Goal: Use online tool/utility: Utilize a website feature to perform a specific function

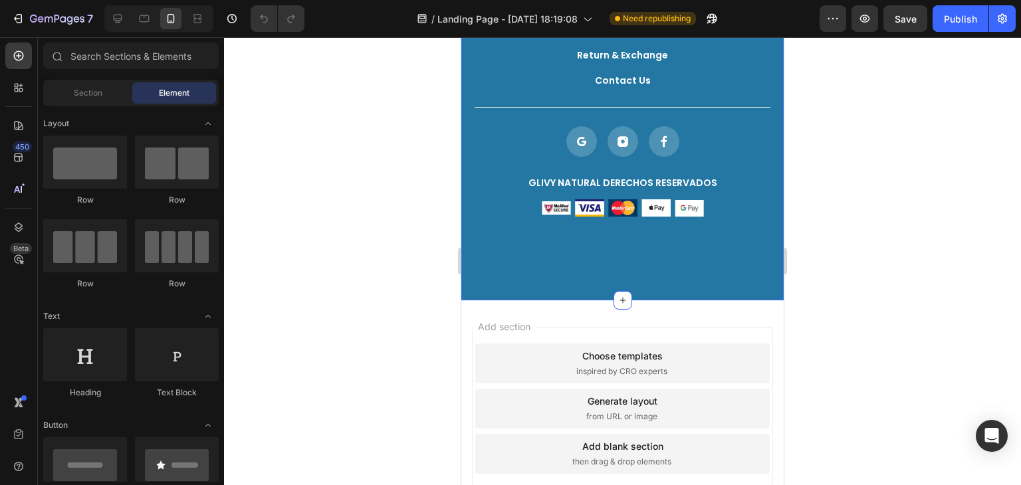
scroll to position [5007, 0]
click at [620, 37] on div "Delivery Information" at bounding box center [622, 31] width 100 height 12
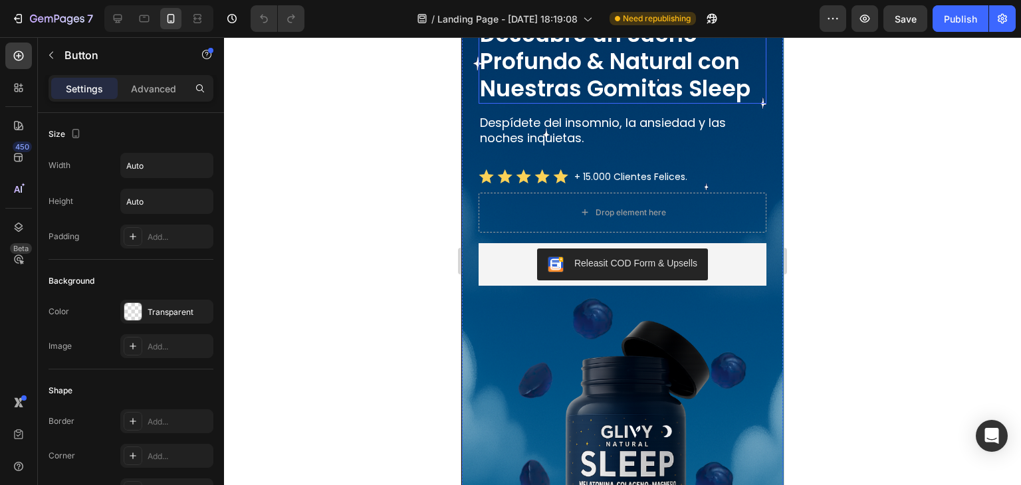
scroll to position [0, 0]
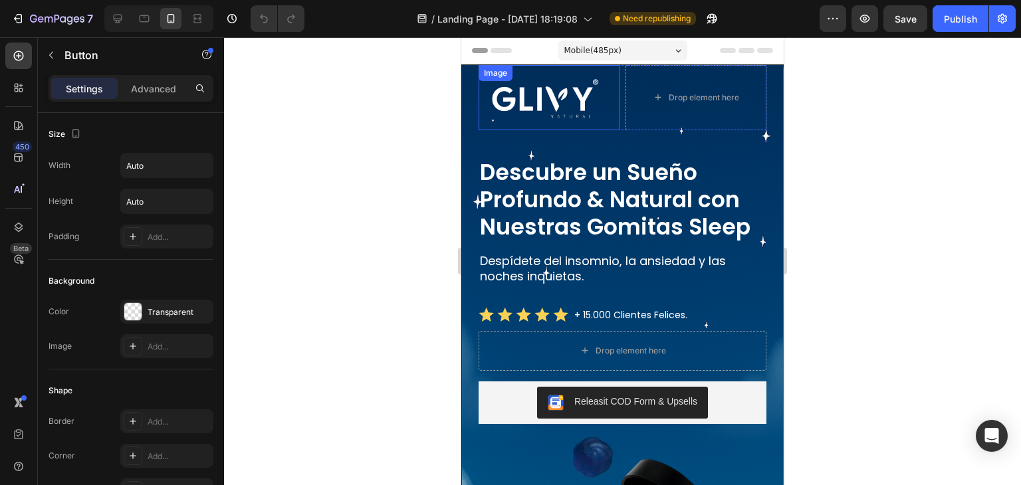
click at [526, 75] on img at bounding box center [545, 97] width 120 height 65
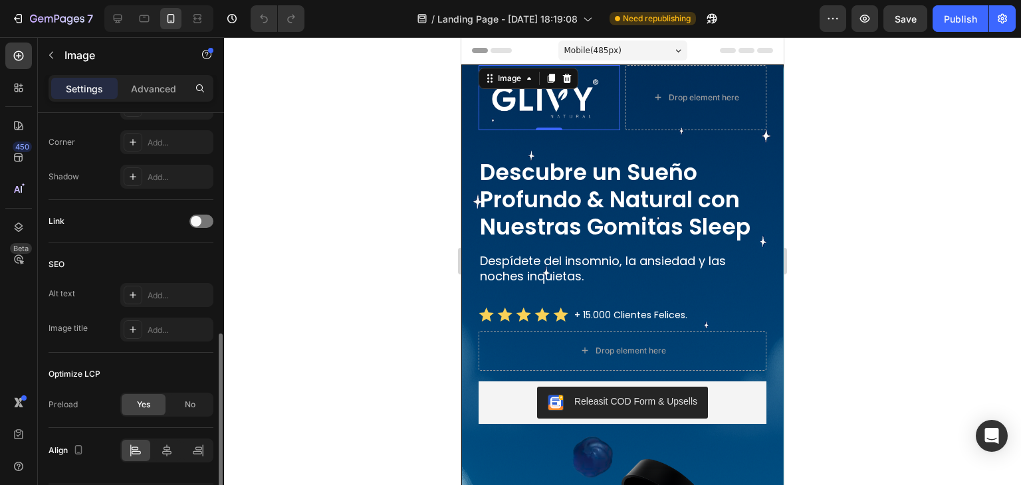
scroll to position [520, 0]
click at [171, 293] on div "Add..." at bounding box center [178, 294] width 62 height 12
click at [165, 331] on div "Add..." at bounding box center [178, 328] width 62 height 12
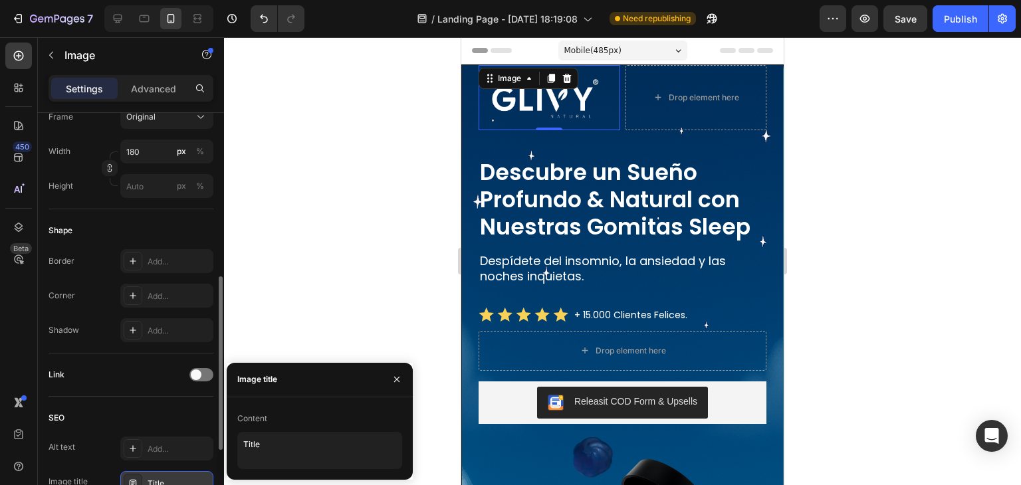
scroll to position [360, 0]
click at [153, 333] on div "Add..." at bounding box center [178, 335] width 62 height 12
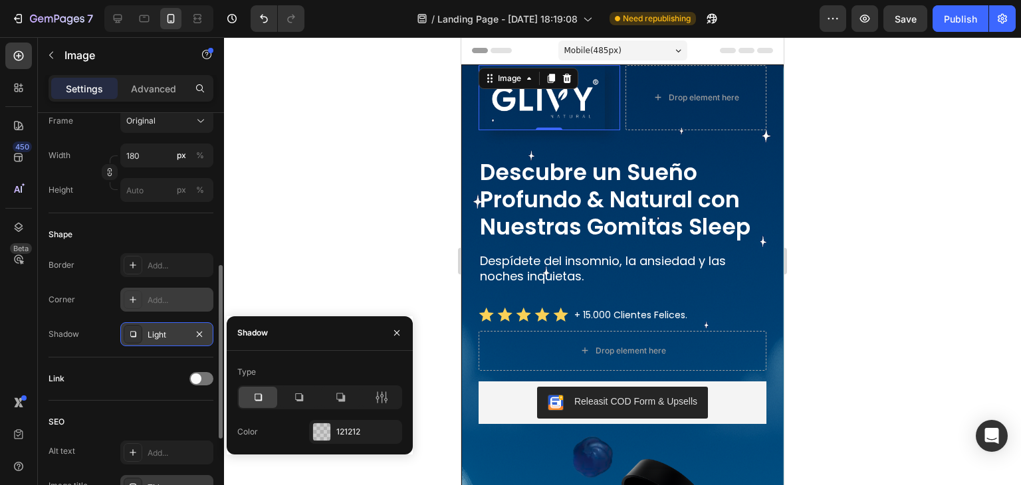
click at [165, 299] on div "Add..." at bounding box center [178, 300] width 62 height 12
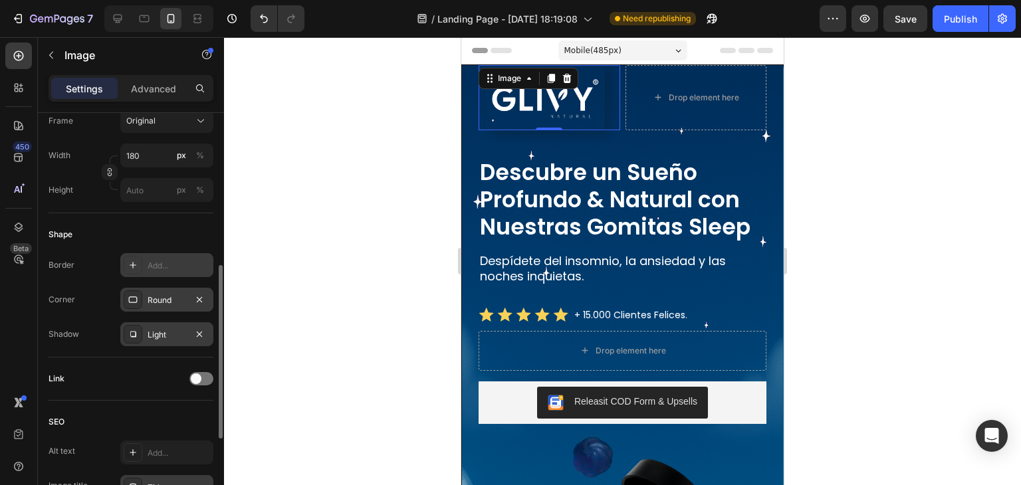
click at [169, 262] on div "Add..." at bounding box center [178, 266] width 62 height 12
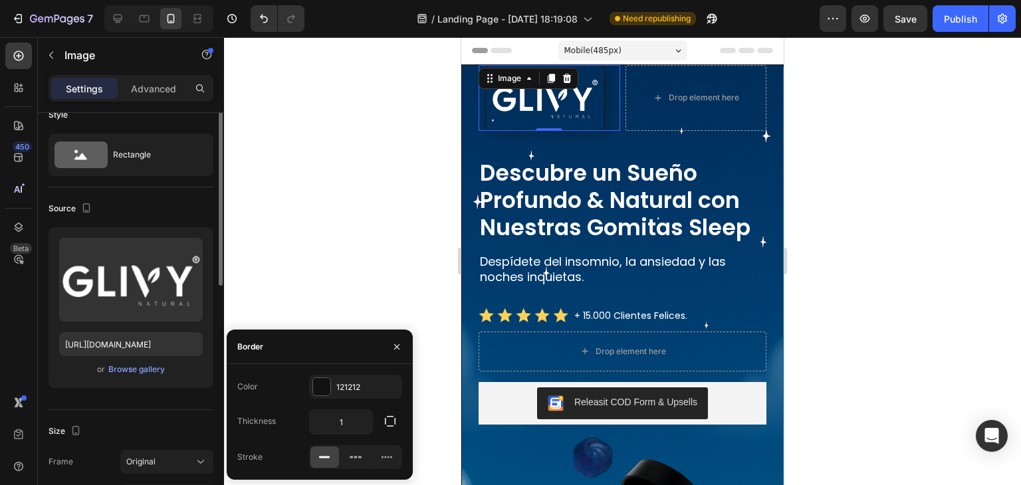
scroll to position [13, 0]
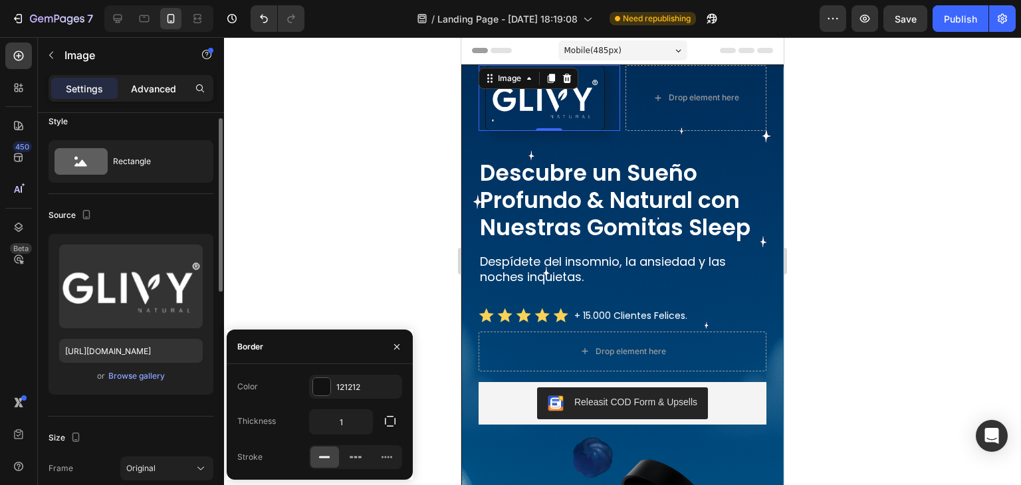
click at [157, 78] on div "Advanced" at bounding box center [153, 88] width 66 height 21
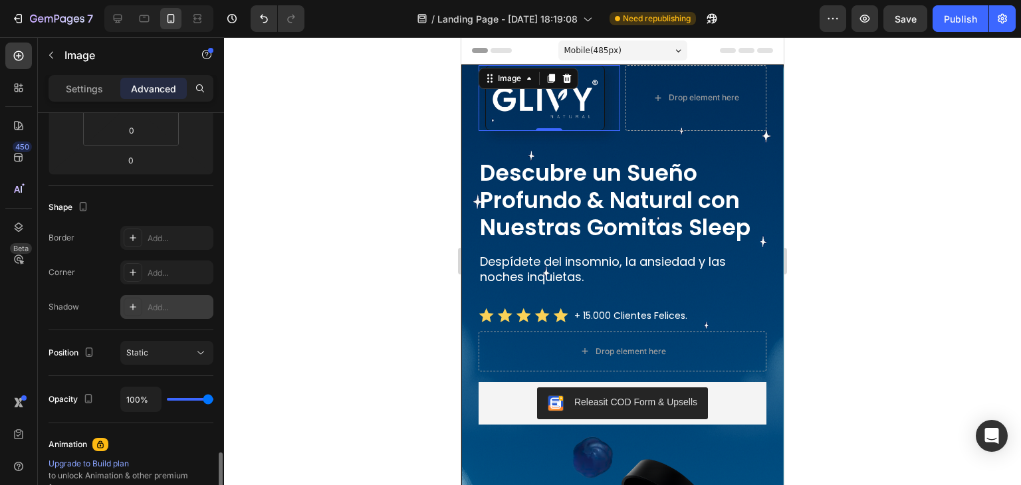
scroll to position [435, 0]
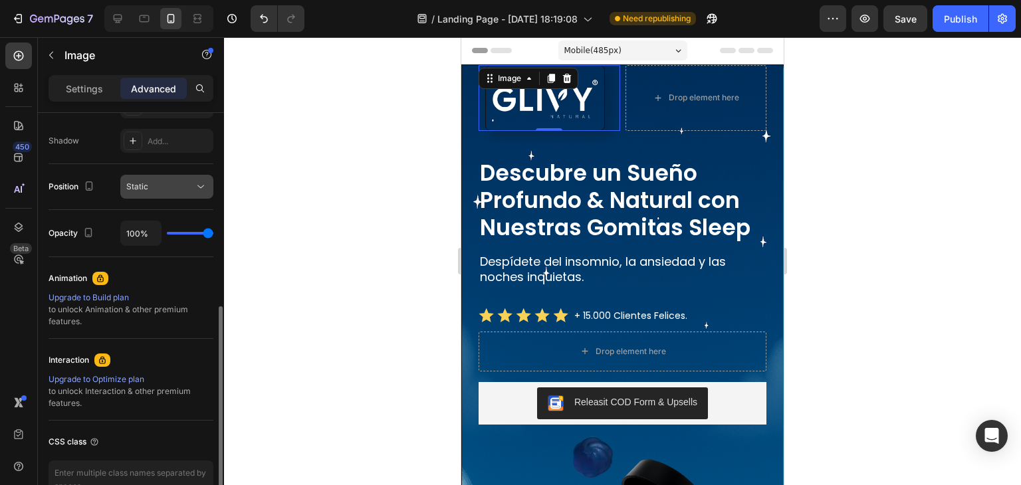
click at [174, 195] on button "Static" at bounding box center [166, 187] width 93 height 24
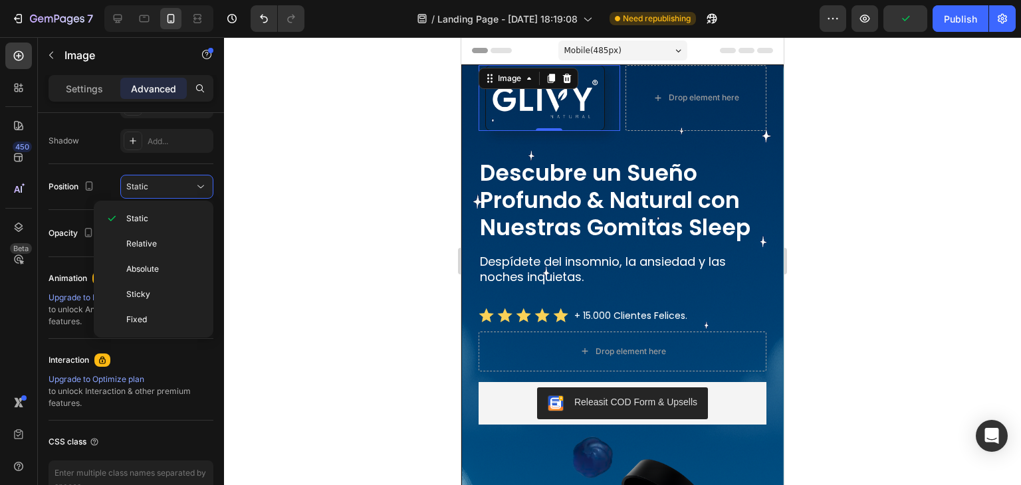
click at [147, 351] on div "Interaction" at bounding box center [131, 359] width 165 height 21
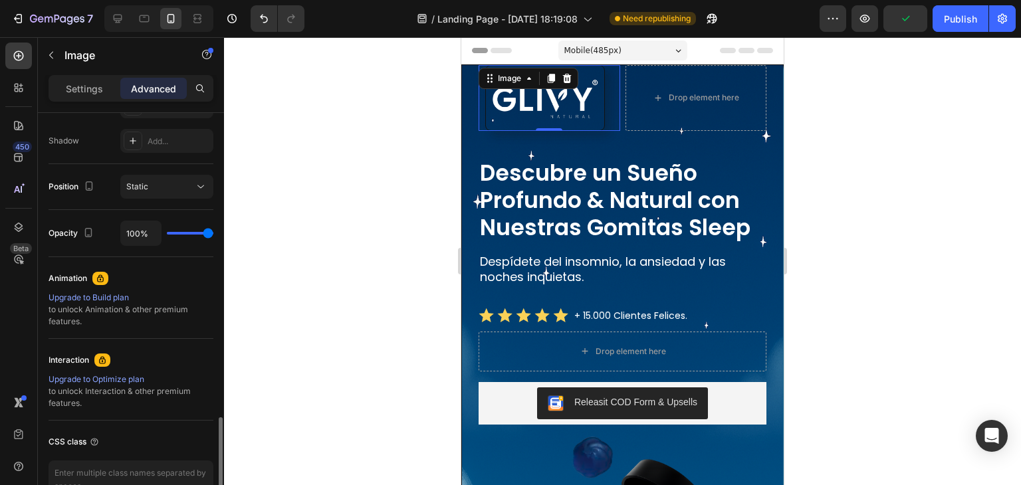
scroll to position [511, 0]
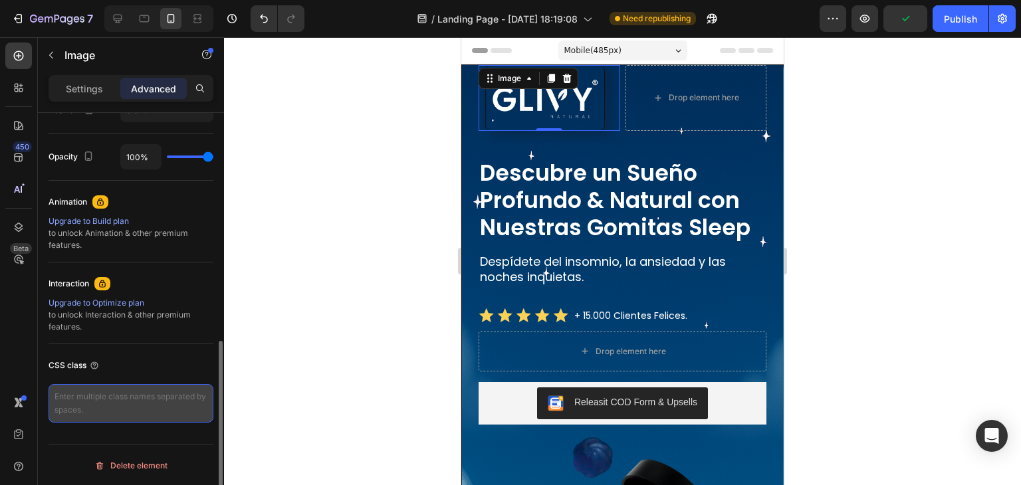
click at [104, 404] on textarea at bounding box center [131, 403] width 165 height 39
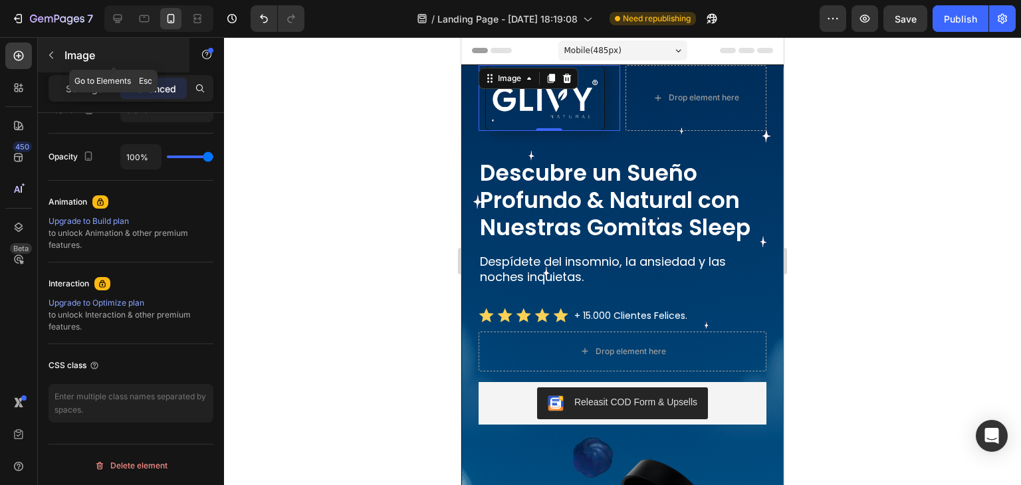
click at [41, 52] on button "button" at bounding box center [51, 55] width 21 height 21
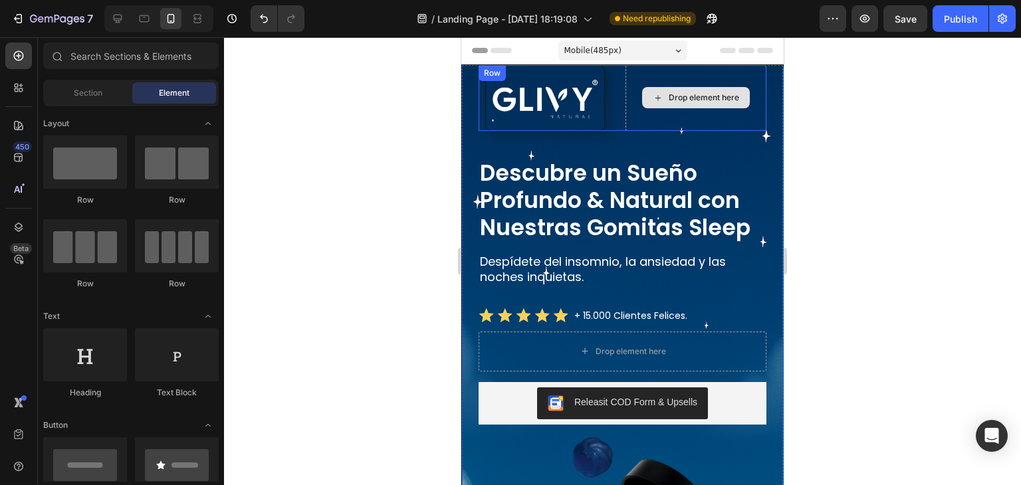
click at [666, 124] on div "Drop element here" at bounding box center [696, 98] width 142 height 66
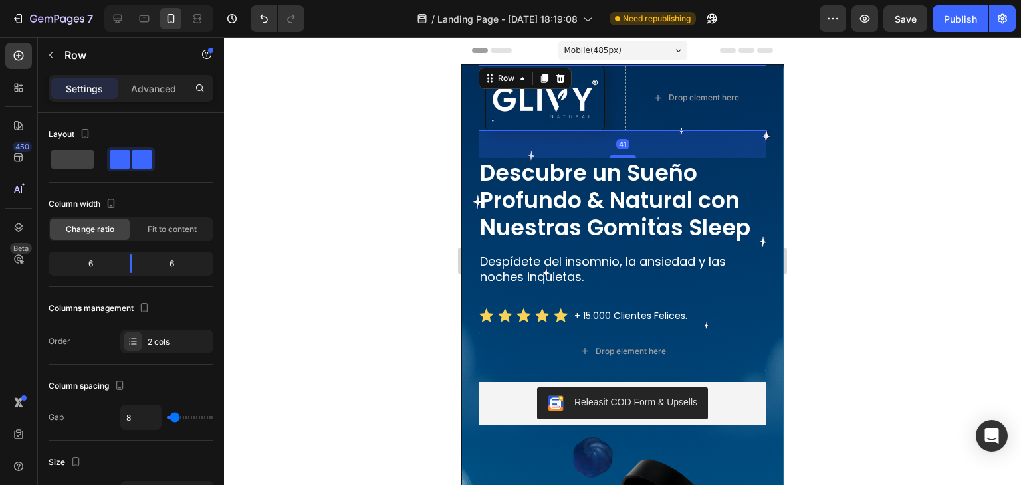
click at [845, 209] on div at bounding box center [622, 261] width 797 height 448
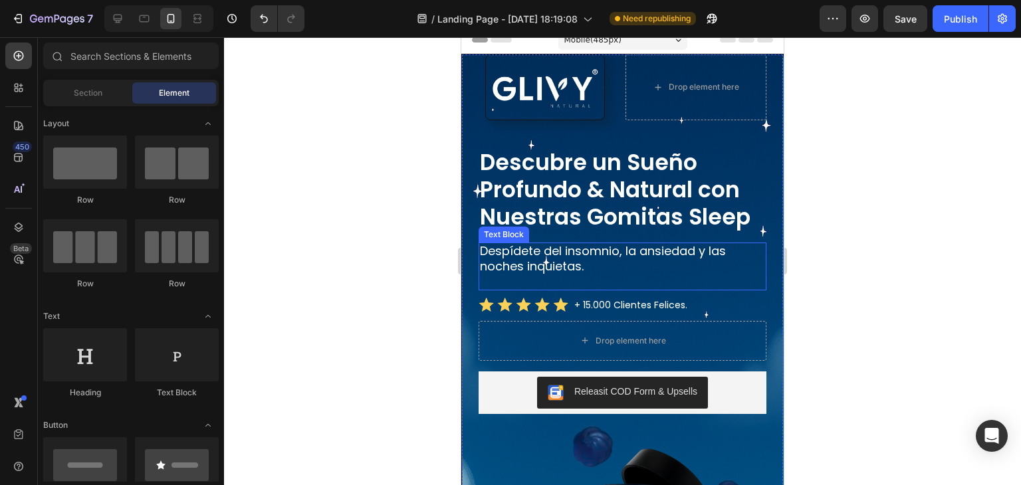
scroll to position [13, 0]
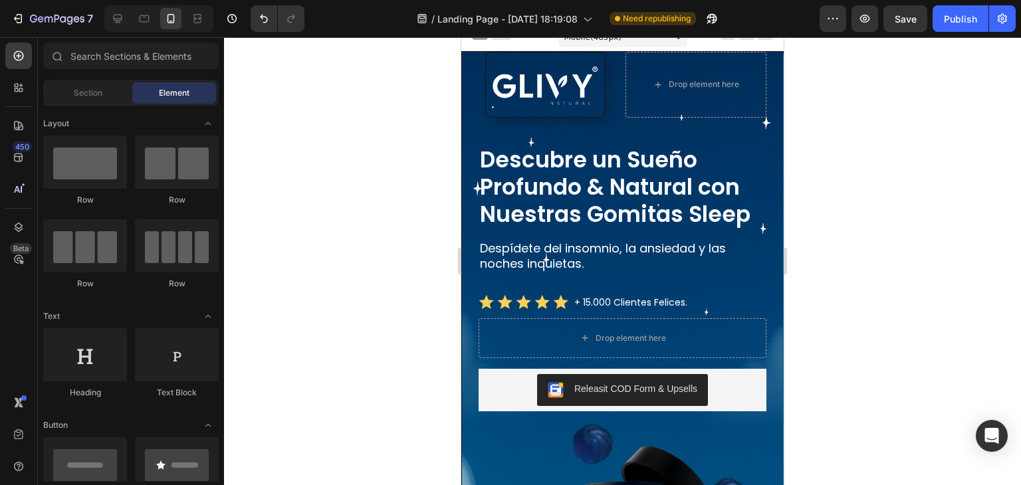
click at [892, 166] on div at bounding box center [622, 261] width 797 height 448
click at [571, 86] on img at bounding box center [545, 85] width 120 height 66
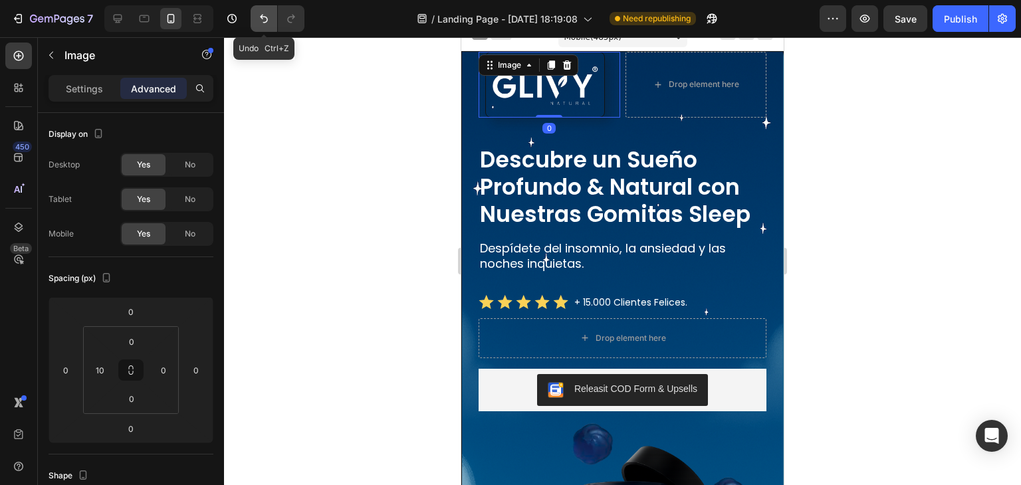
click at [255, 21] on button "Undo/Redo" at bounding box center [263, 18] width 27 height 27
click at [574, 173] on h1 "Descubre un Sueño Profundo & Natural con Nuestras Gomitas Sleep" at bounding box center [622, 186] width 288 height 85
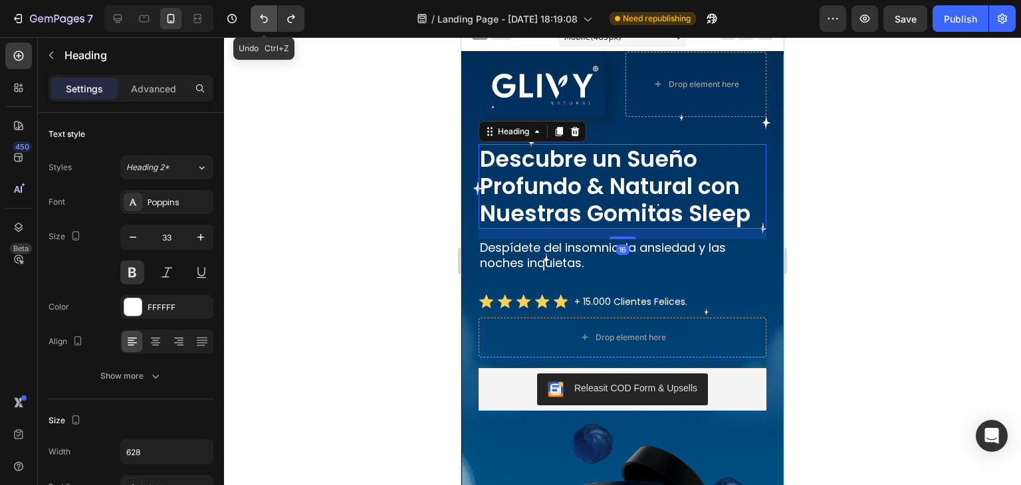
click at [260, 9] on button "Undo/Redo" at bounding box center [263, 18] width 27 height 27
click at [848, 167] on div at bounding box center [622, 261] width 797 height 448
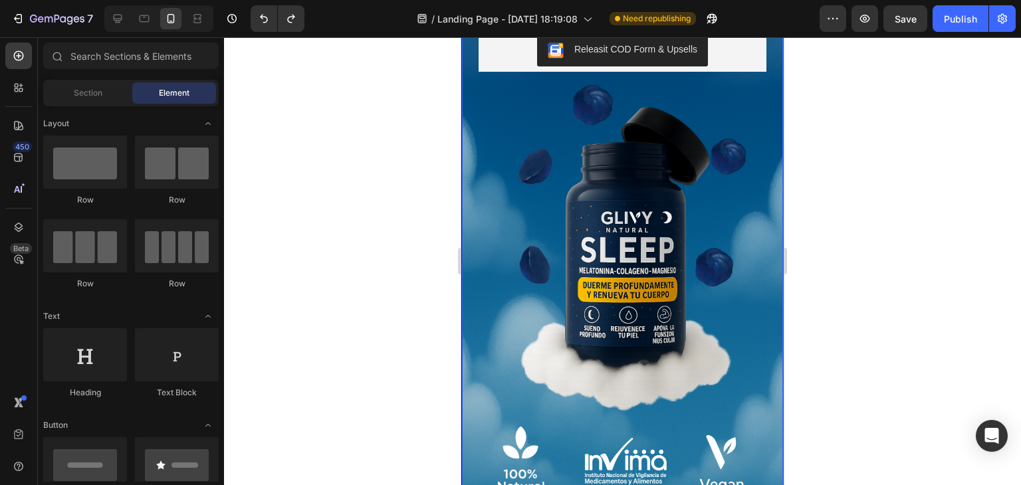
scroll to position [355, 0]
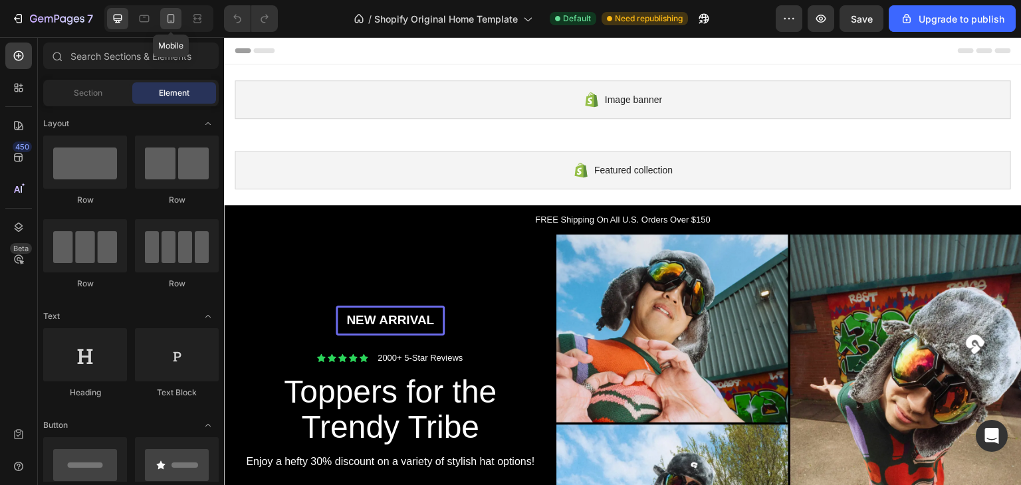
click at [178, 25] on div at bounding box center [170, 18] width 21 height 21
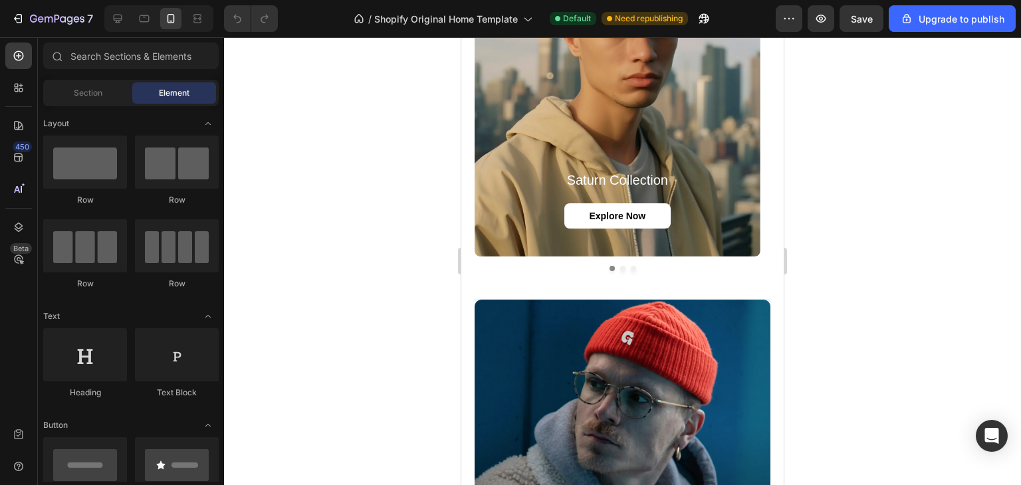
scroll to position [1428, 0]
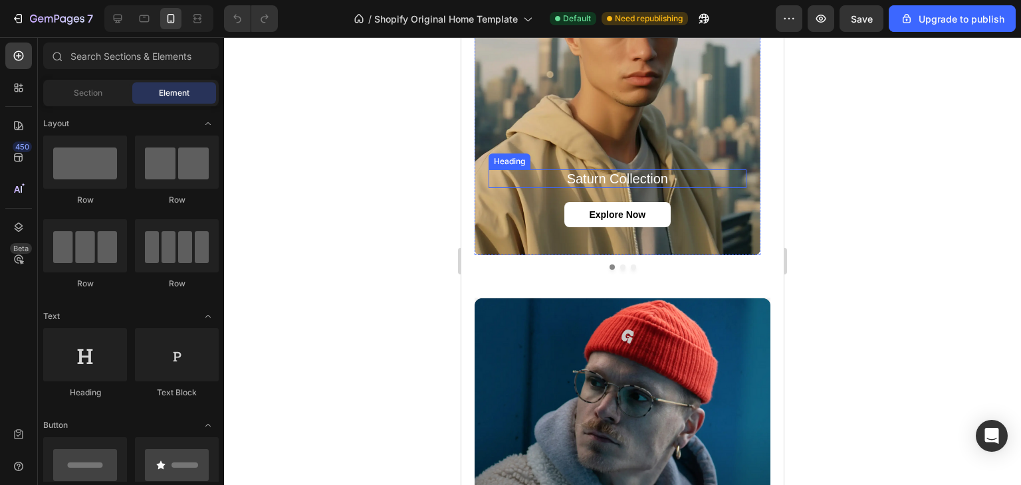
click at [613, 181] on h2 "saturn collection" at bounding box center [617, 178] width 258 height 19
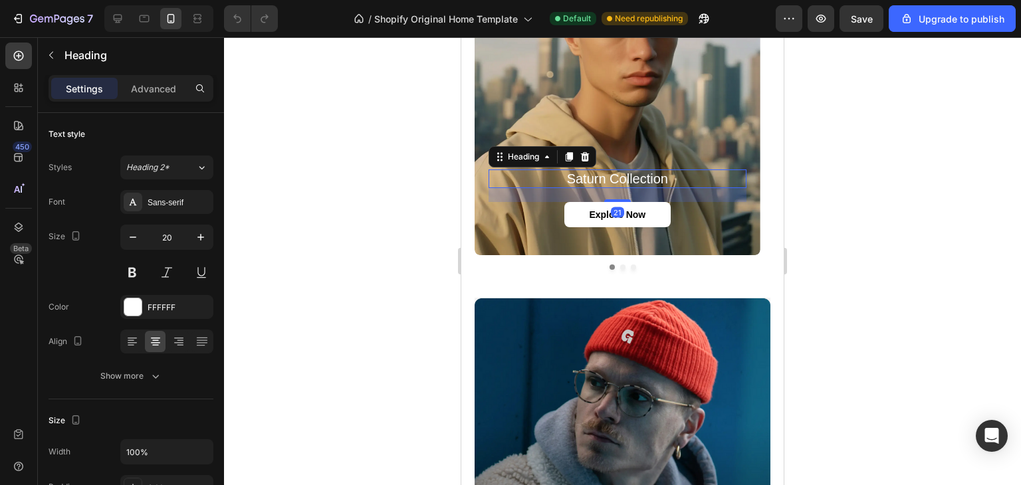
click at [858, 260] on div at bounding box center [622, 261] width 797 height 448
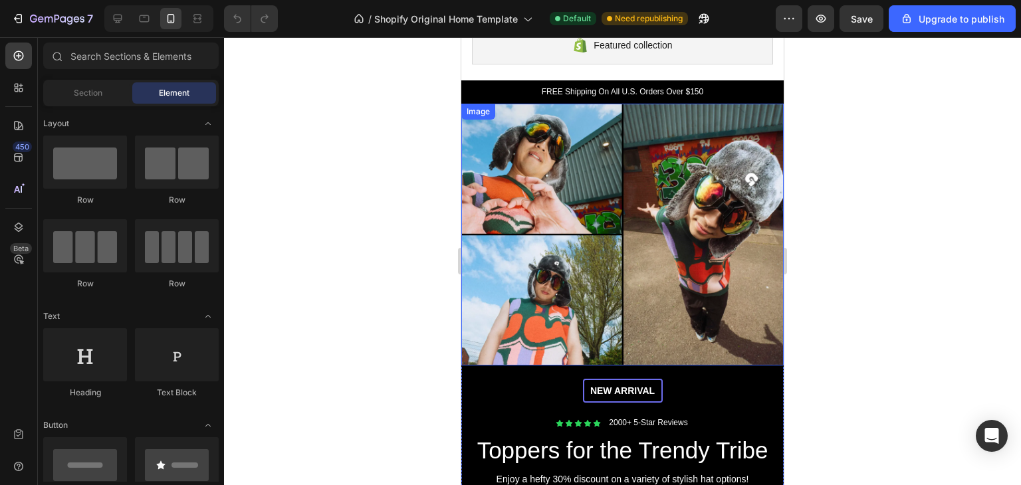
scroll to position [104, 0]
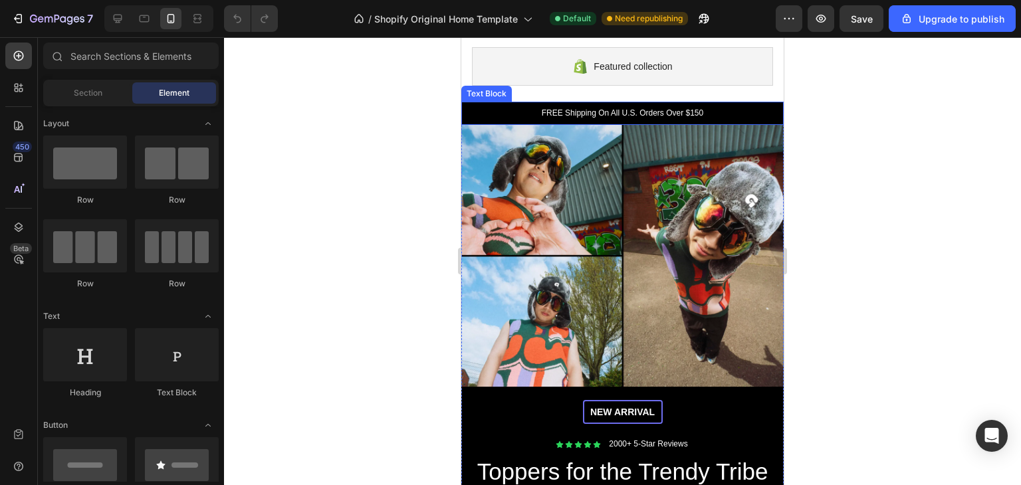
click at [576, 114] on p "FREE Shipping On All U.S. Orders Over $150" at bounding box center [622, 113] width 304 height 11
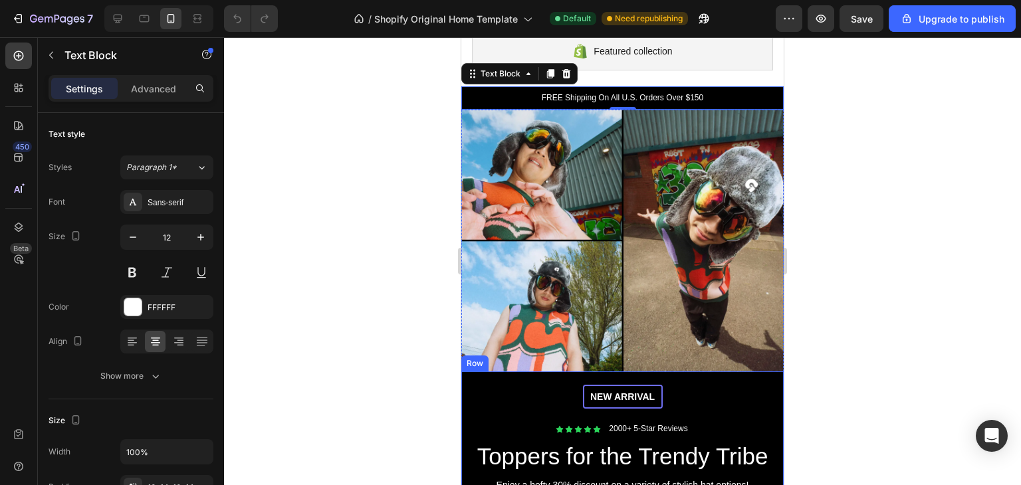
scroll to position [118, 0]
click at [512, 246] on img at bounding box center [622, 241] width 322 height 262
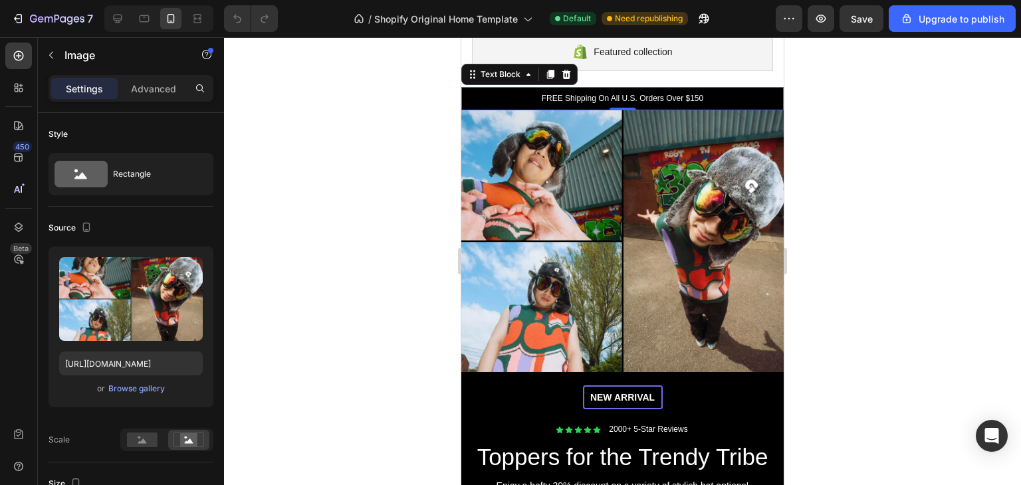
click at [593, 104] on div "FREE Shipping On All U.S. Orders Over $150" at bounding box center [622, 99] width 322 height 24
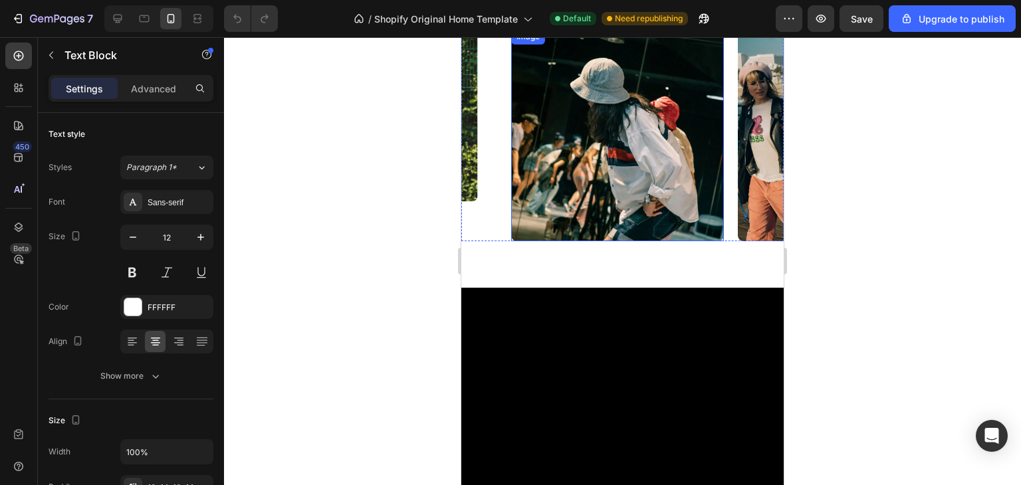
scroll to position [3744, 0]
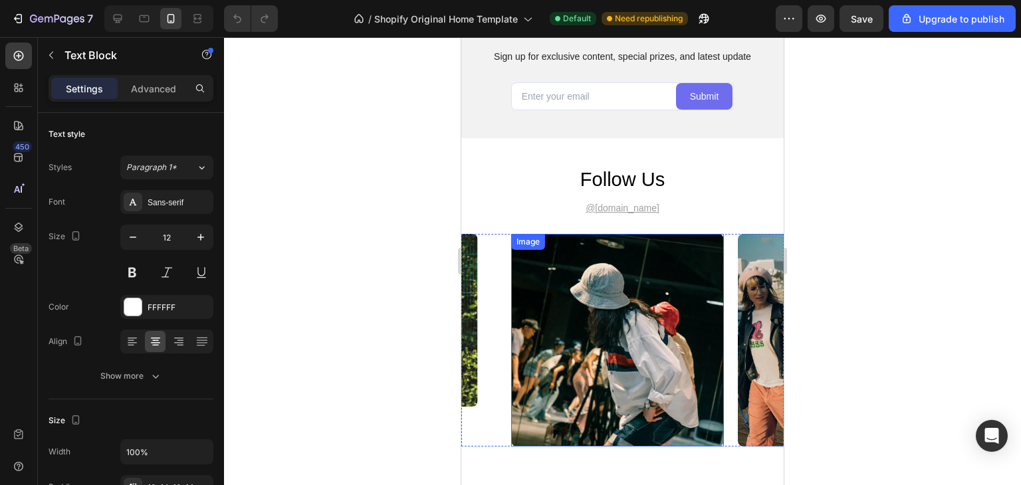
click at [630, 276] on img at bounding box center [617, 340] width 213 height 213
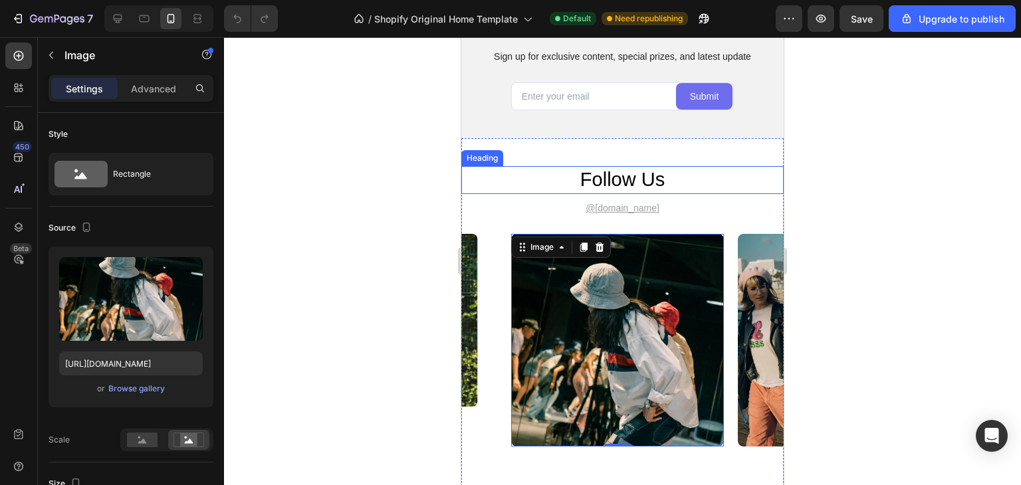
click at [607, 173] on h2 "follow us" at bounding box center [622, 180] width 322 height 28
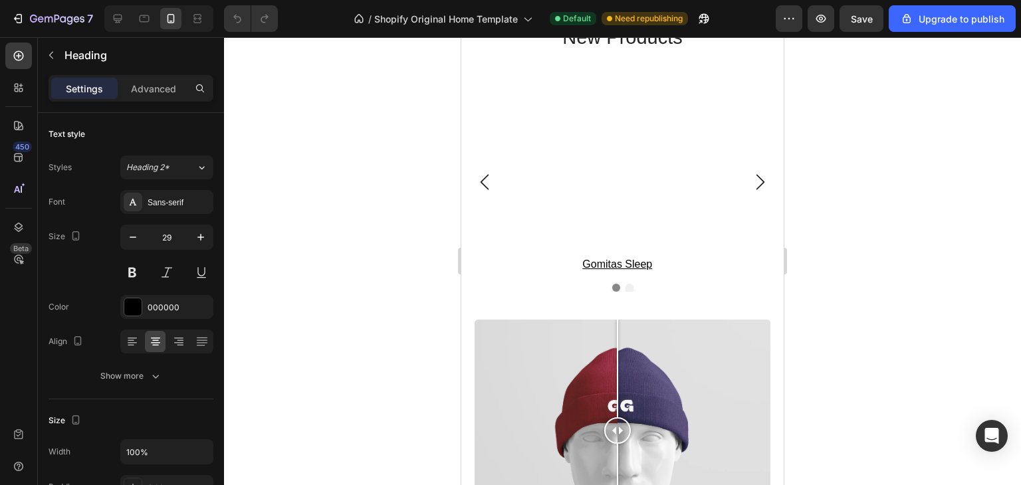
scroll to position [2086, 0]
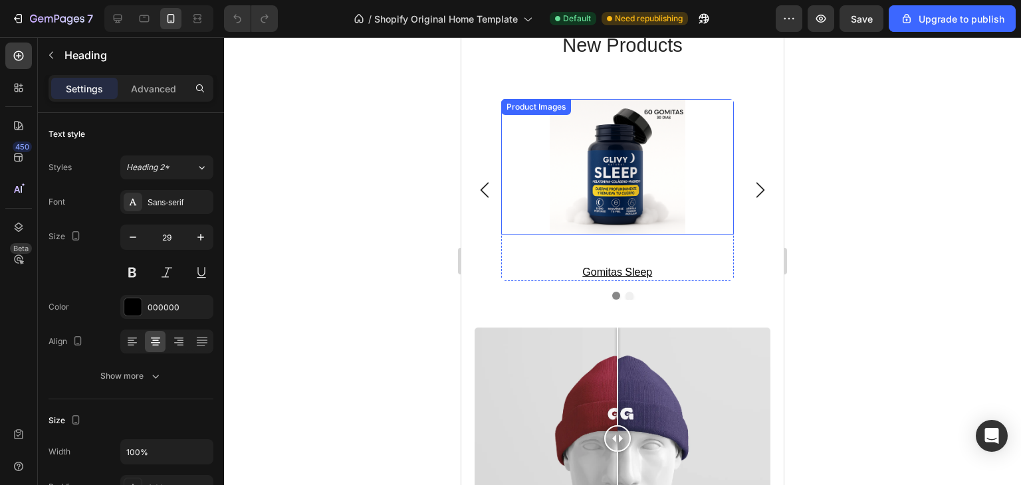
click at [621, 168] on img at bounding box center [616, 167] width 151 height 136
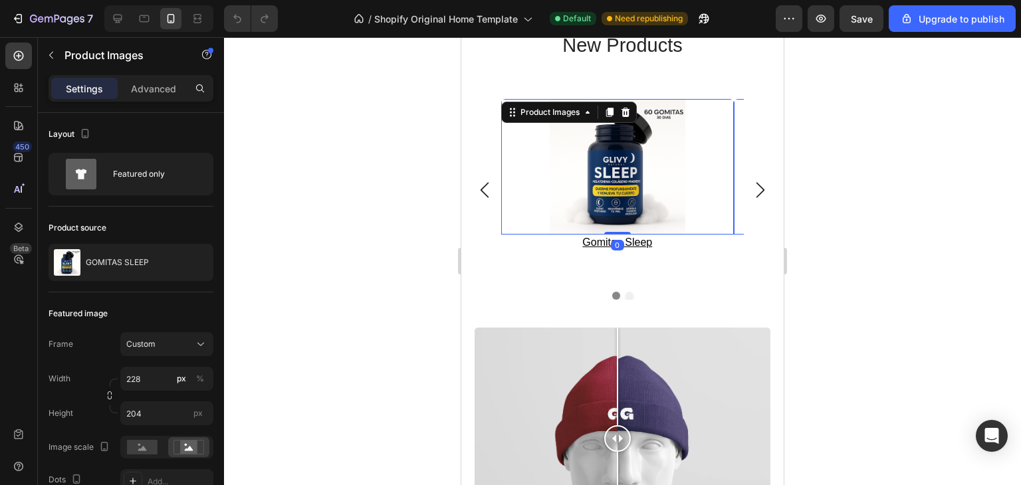
drag, startPoint x: 620, startPoint y: 260, endPoint x: 635, endPoint y: 197, distance: 65.6
click at [635, 197] on div "Product Images 0" at bounding box center [617, 167] width 233 height 136
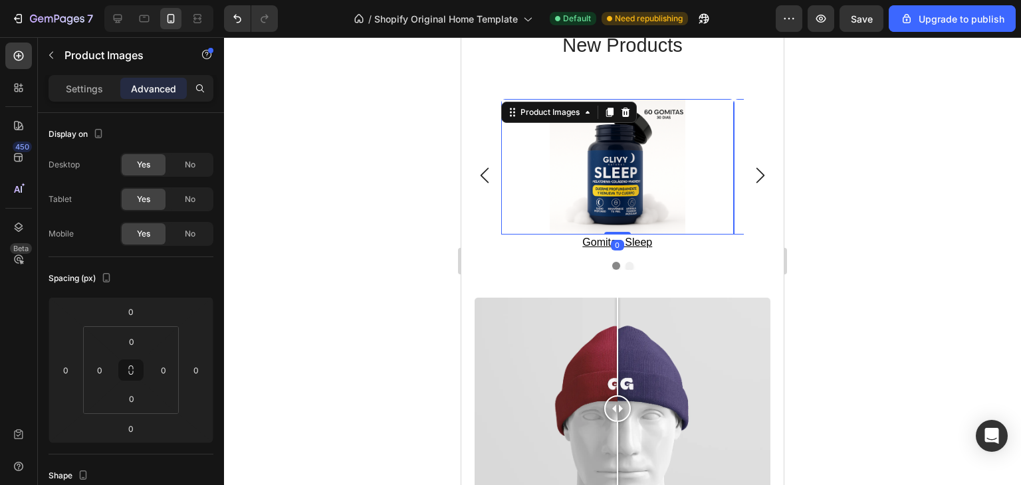
click at [627, 176] on img at bounding box center [616, 167] width 151 height 136
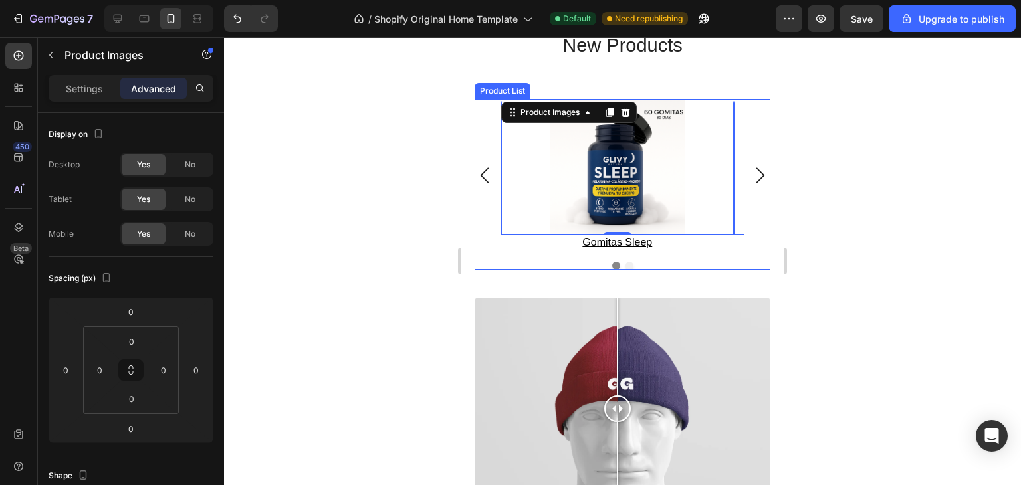
click at [85, 75] on div "Settings Advanced" at bounding box center [131, 88] width 165 height 27
click at [89, 80] on div "Settings" at bounding box center [84, 88] width 66 height 21
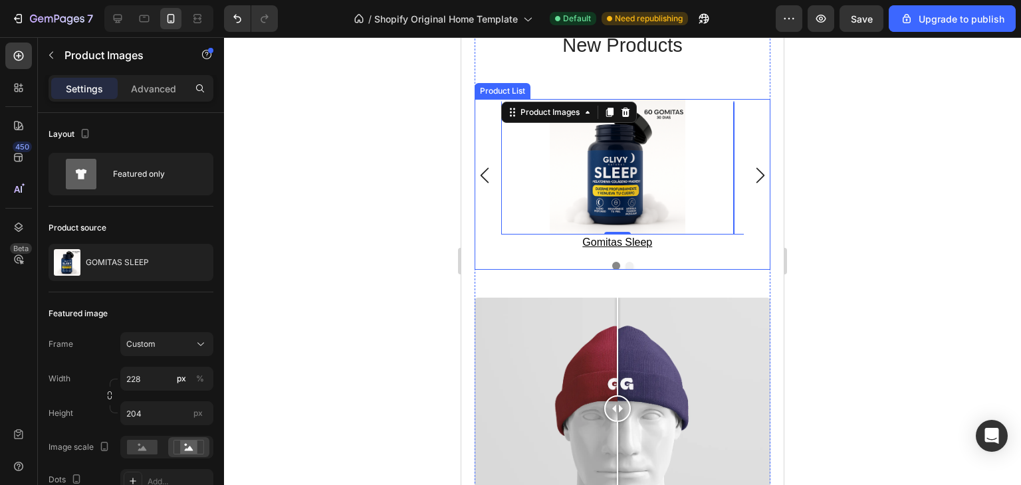
click at [756, 171] on icon "Carousel Next Arrow" at bounding box center [760, 174] width 8 height 15
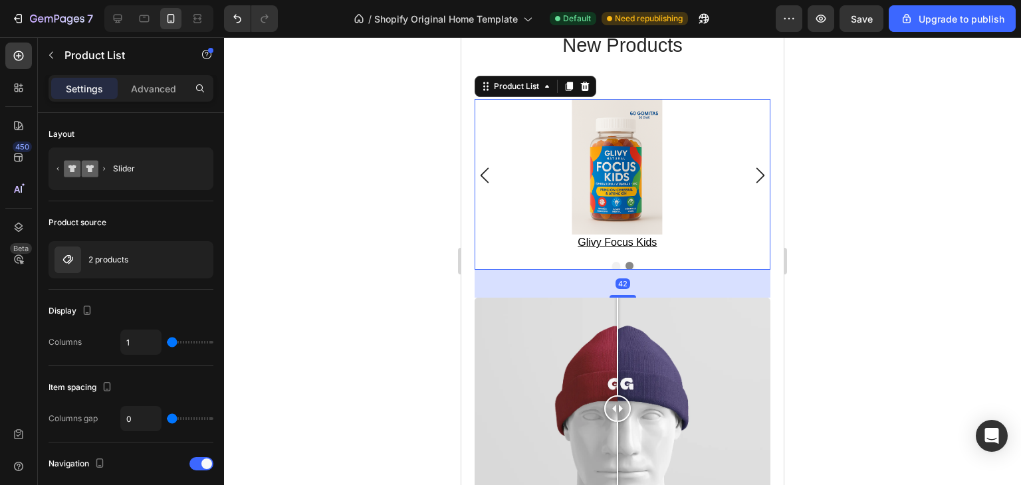
click at [752, 170] on icon "Carousel Next Arrow" at bounding box center [760, 175] width 16 height 16
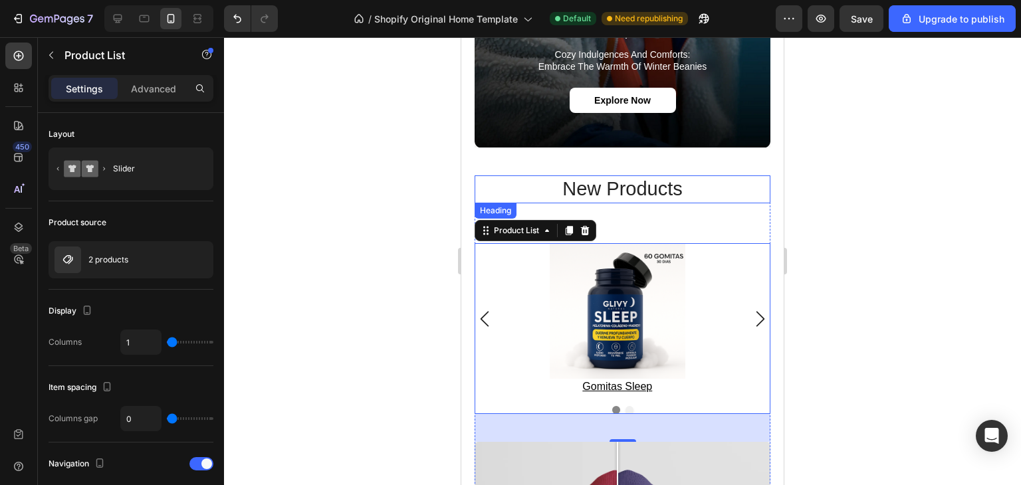
scroll to position [1934, 0]
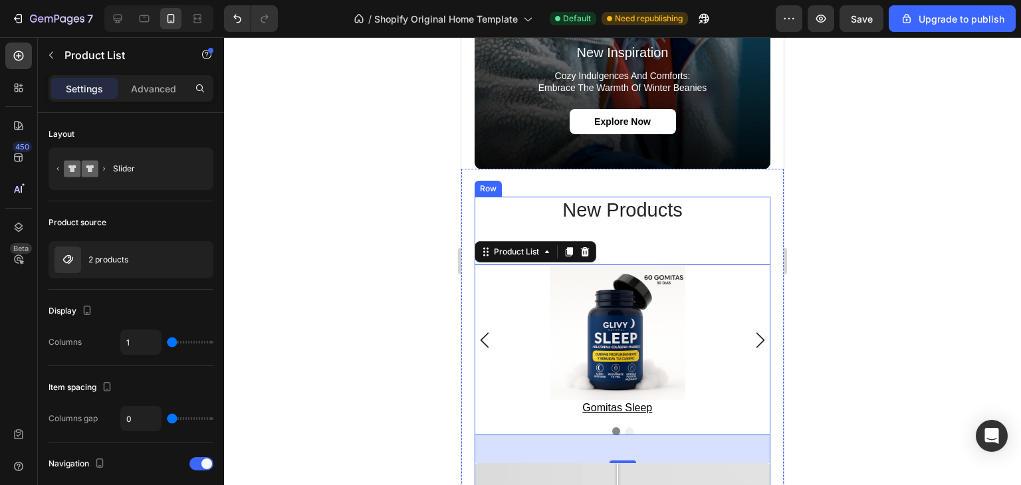
click at [644, 206] on h2 "new products" at bounding box center [622, 211] width 296 height 28
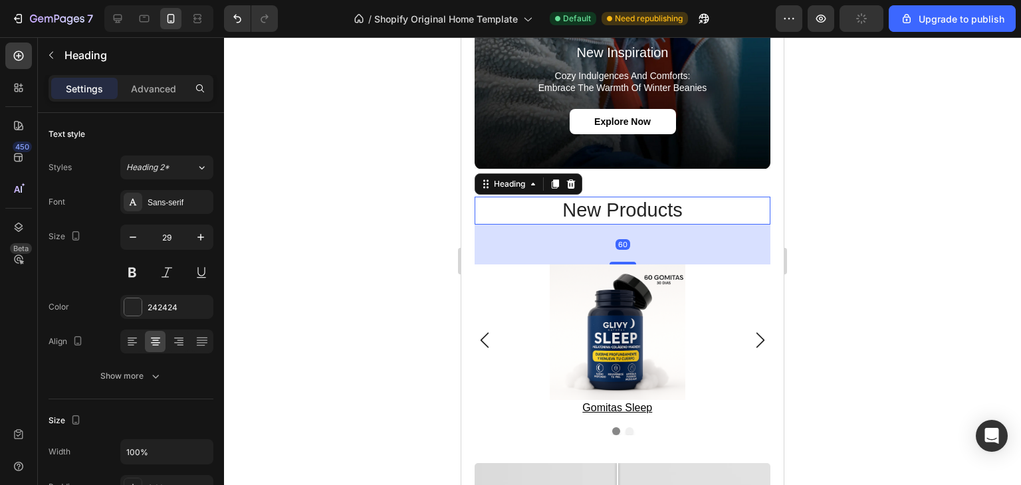
click at [646, 204] on h2 "new products" at bounding box center [622, 211] width 296 height 28
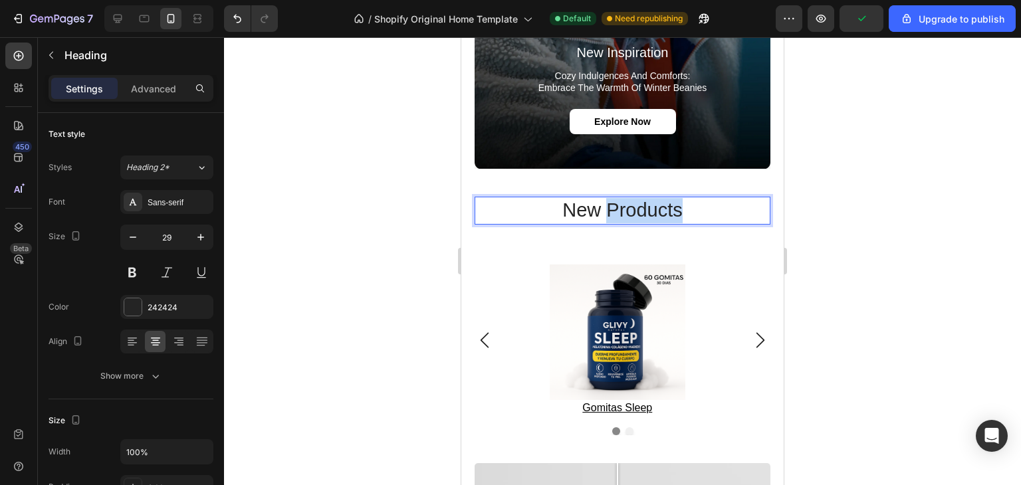
click at [646, 204] on p "new products" at bounding box center [622, 210] width 293 height 25
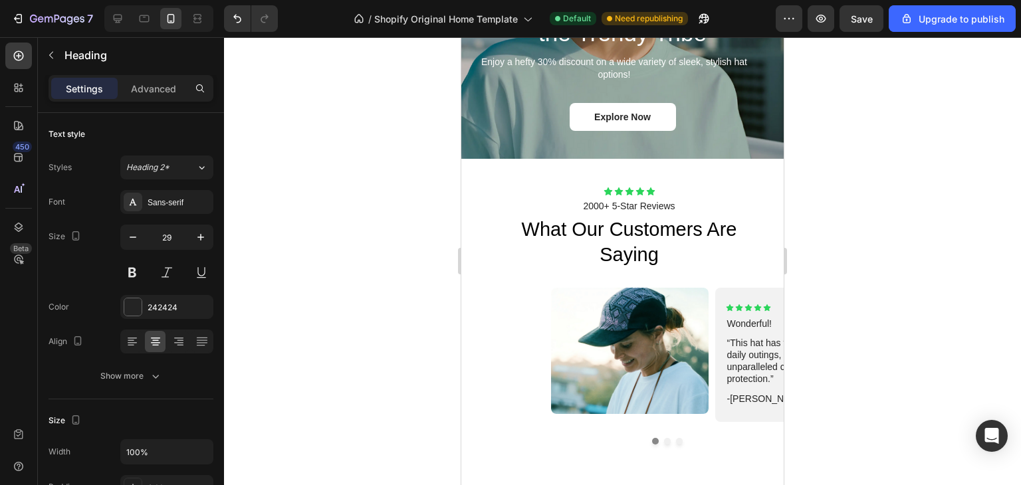
type input "16"
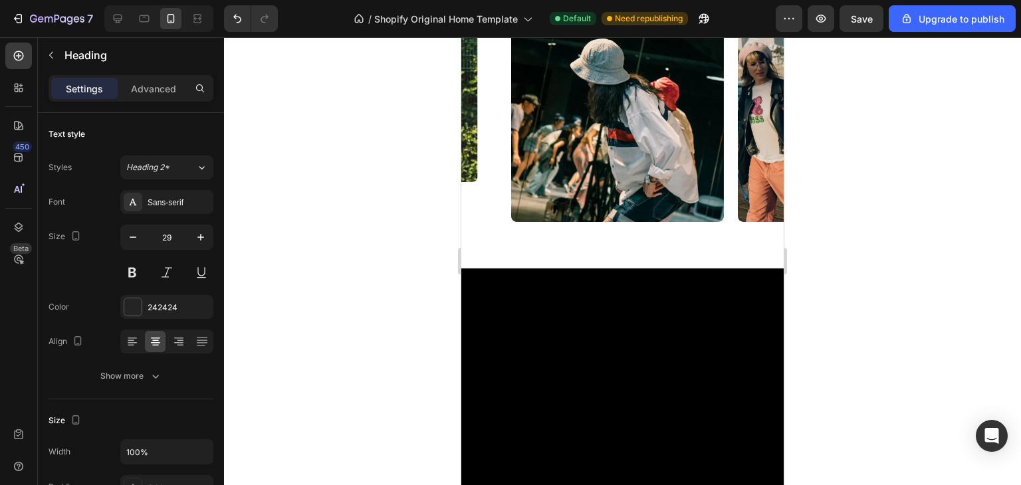
scroll to position [3625, 0]
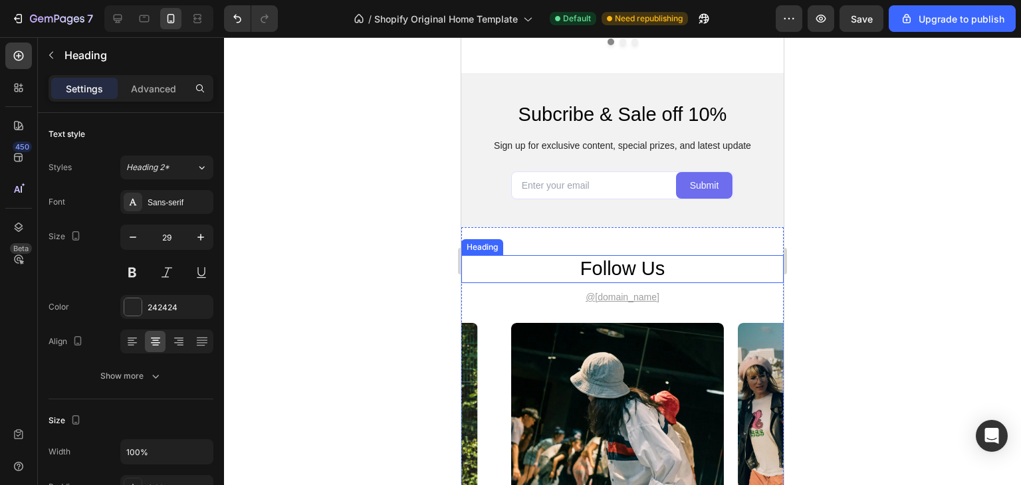
click at [647, 273] on h2 "follow us" at bounding box center [622, 269] width 322 height 28
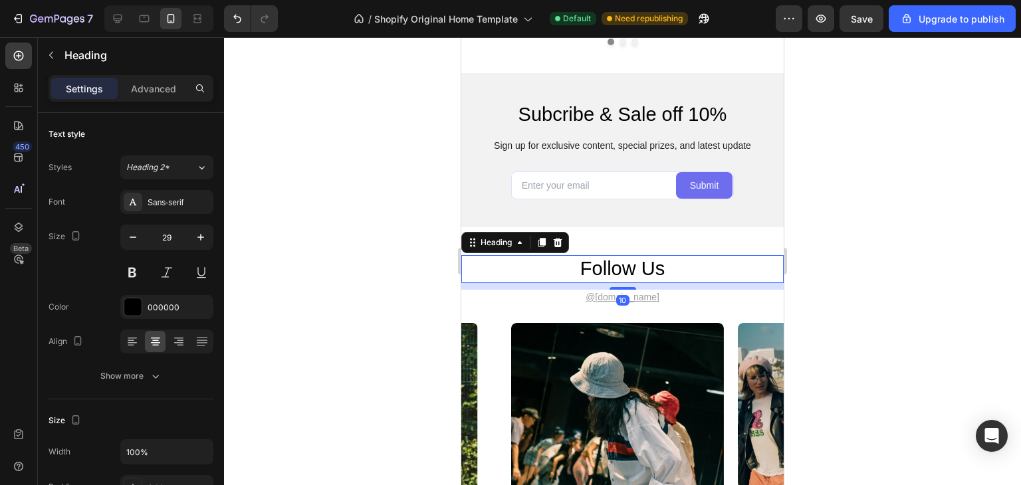
click at [668, 267] on h2 "follow us" at bounding box center [622, 269] width 322 height 28
click at [668, 267] on p "follow us" at bounding box center [622, 268] width 320 height 25
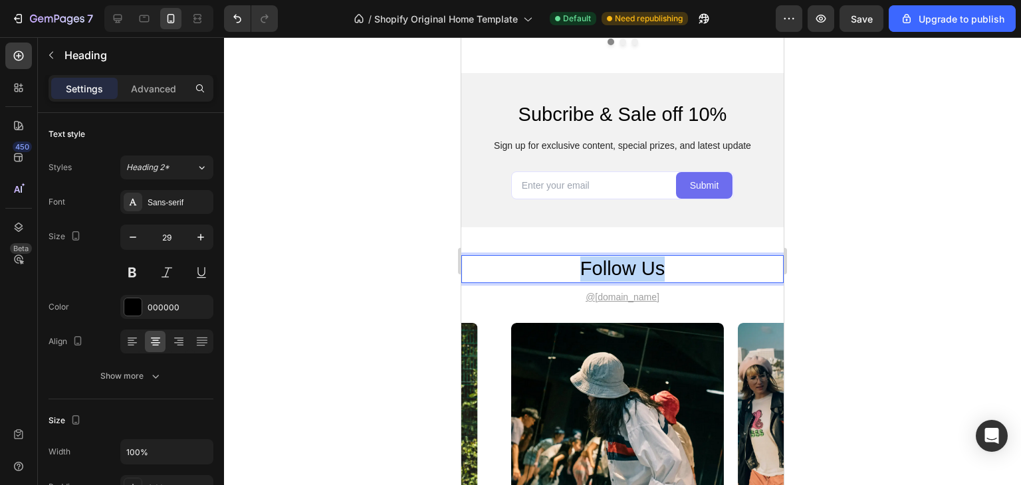
click at [668, 267] on p "follow us" at bounding box center [622, 268] width 320 height 25
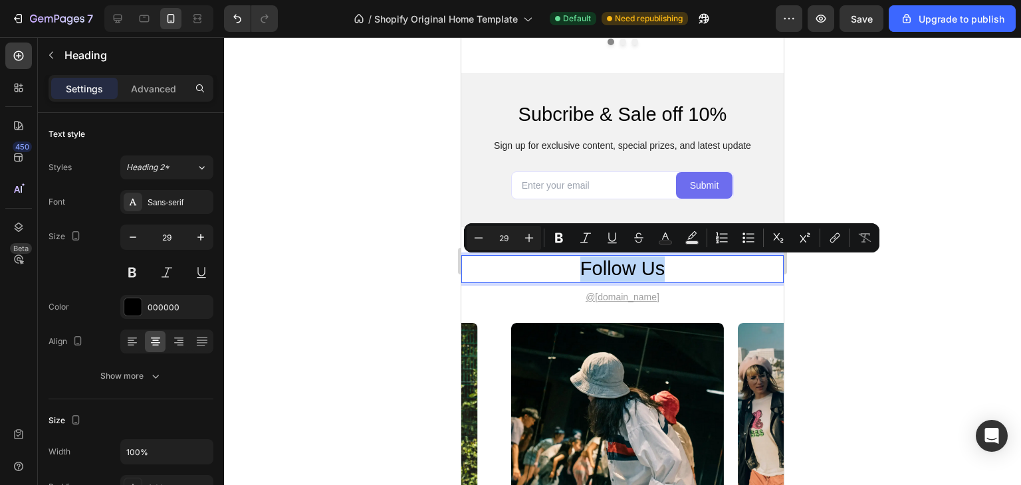
click at [668, 267] on p "follow us" at bounding box center [622, 268] width 320 height 25
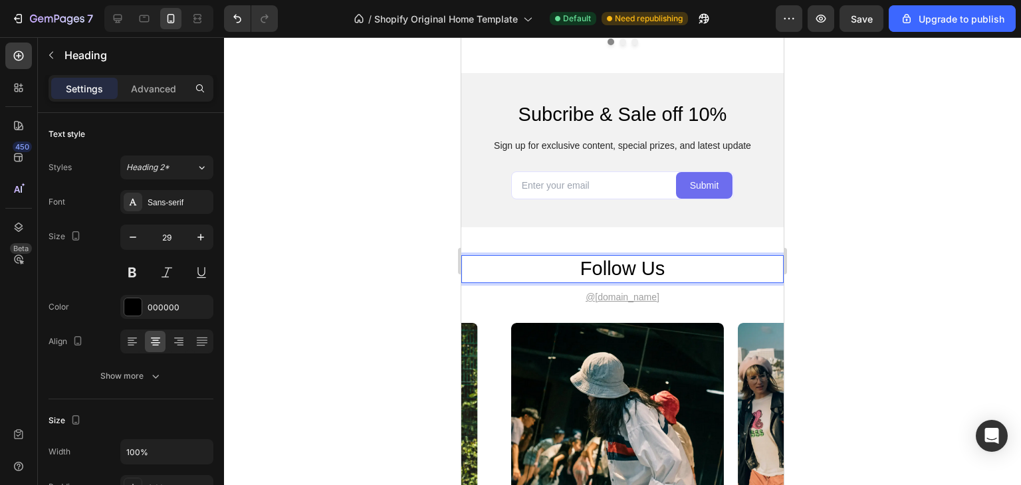
click at [668, 267] on p "follow us" at bounding box center [622, 268] width 320 height 25
click at [591, 256] on h2 "follow us" at bounding box center [622, 269] width 322 height 28
click at [587, 264] on p "follow us" at bounding box center [622, 268] width 320 height 25
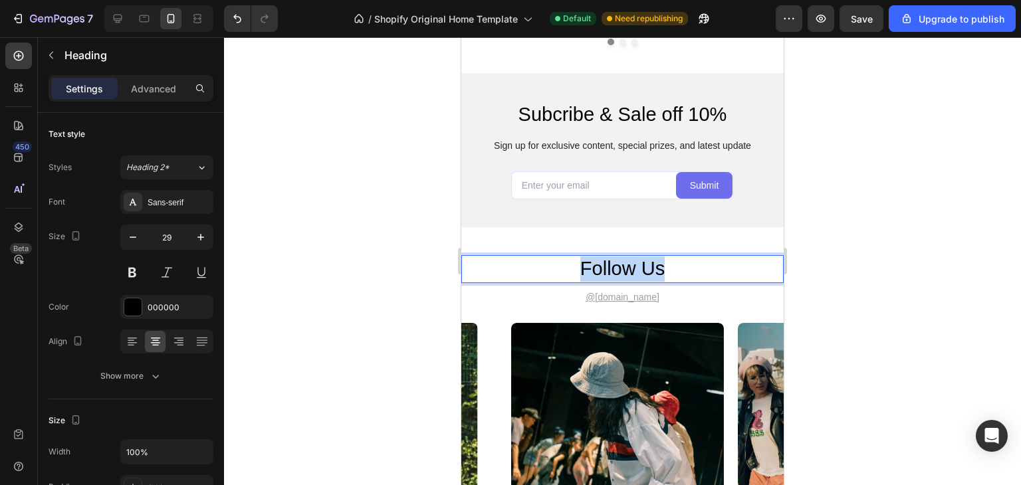
click at [587, 264] on p "follow us" at bounding box center [622, 268] width 320 height 25
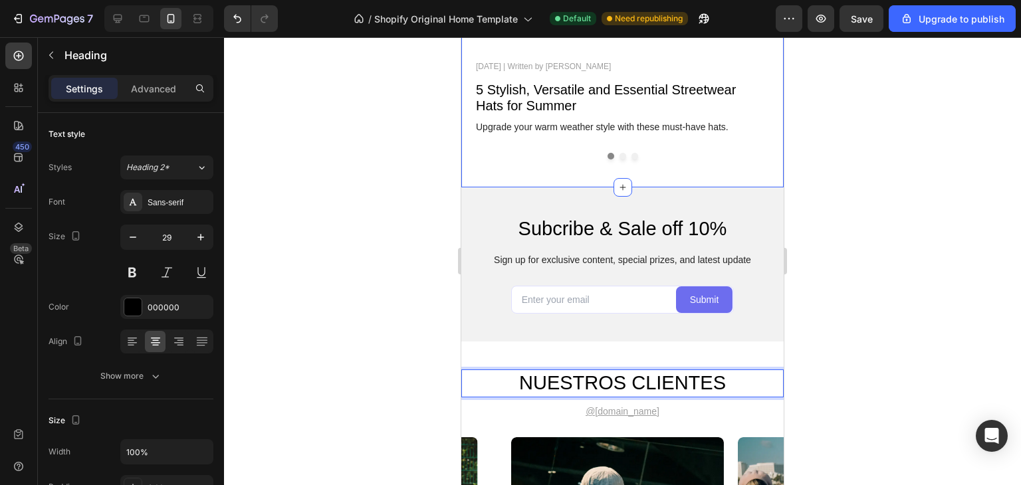
scroll to position [3458, 0]
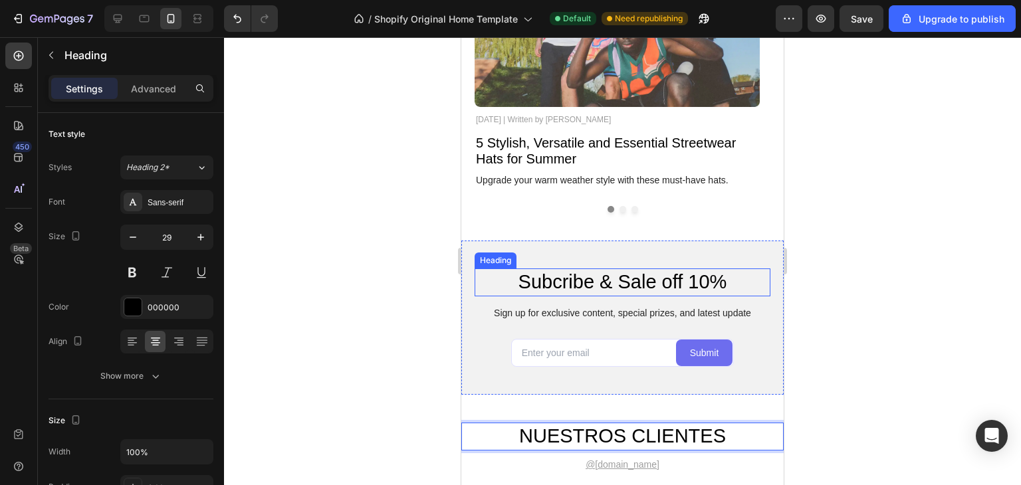
click at [646, 278] on h2 "Subcribe & Sale off 10%" at bounding box center [622, 282] width 296 height 28
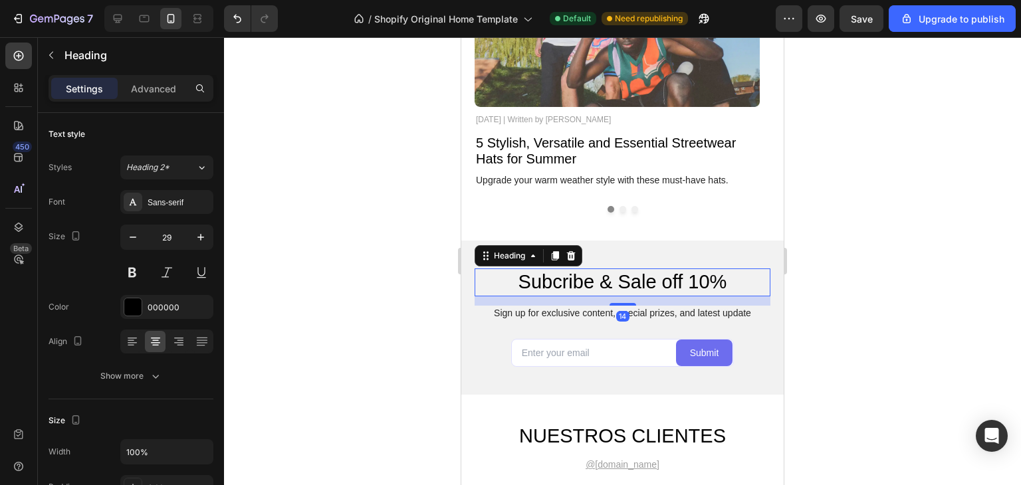
click at [646, 278] on h2 "Subcribe & Sale off 10%" at bounding box center [622, 282] width 296 height 28
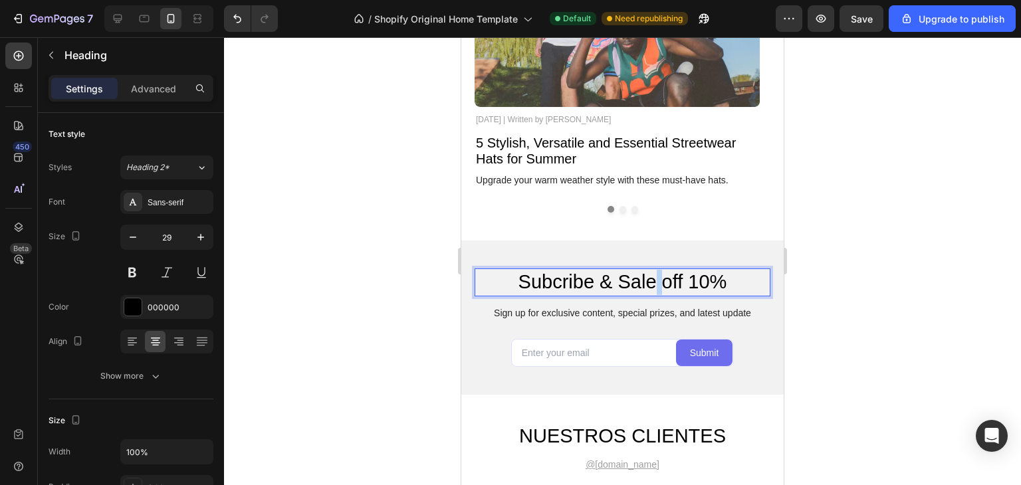
click at [646, 278] on p "Subcribe & Sale off 10%" at bounding box center [622, 282] width 293 height 25
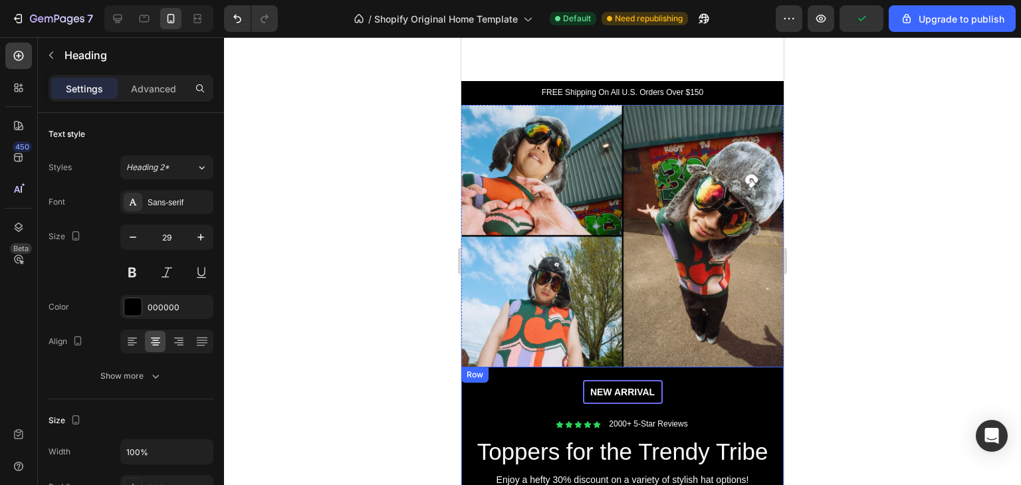
scroll to position [497, 0]
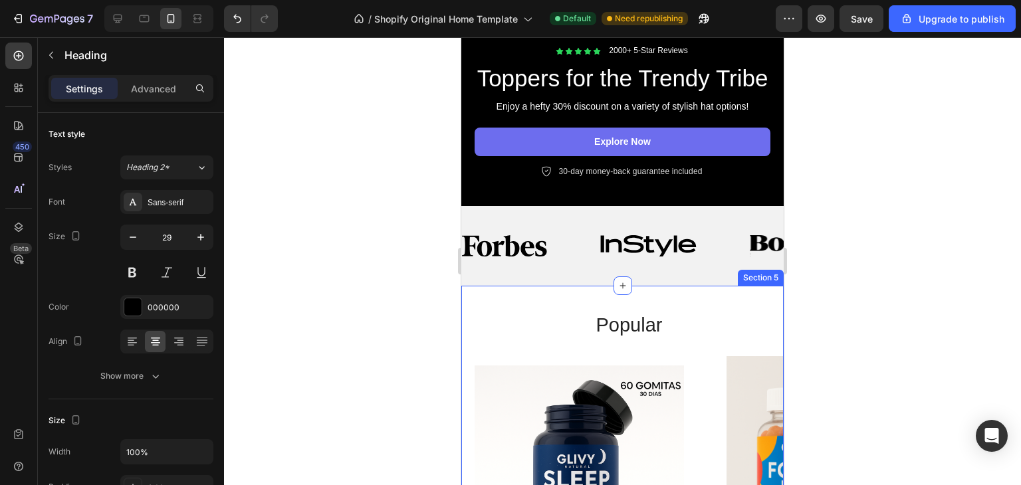
click at [598, 264] on div "Image" at bounding box center [531, 245] width 138 height 37
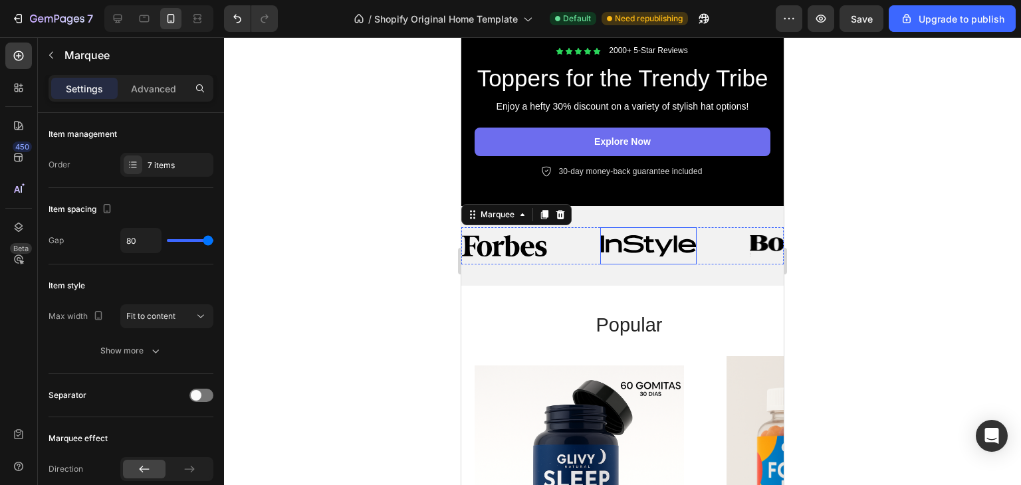
click at [656, 256] on img at bounding box center [648, 245] width 96 height 21
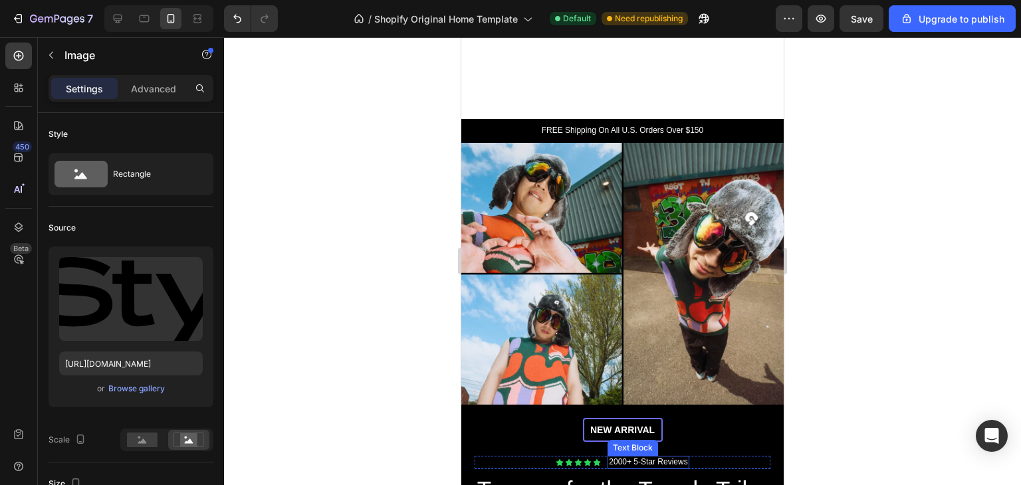
scroll to position [260, 0]
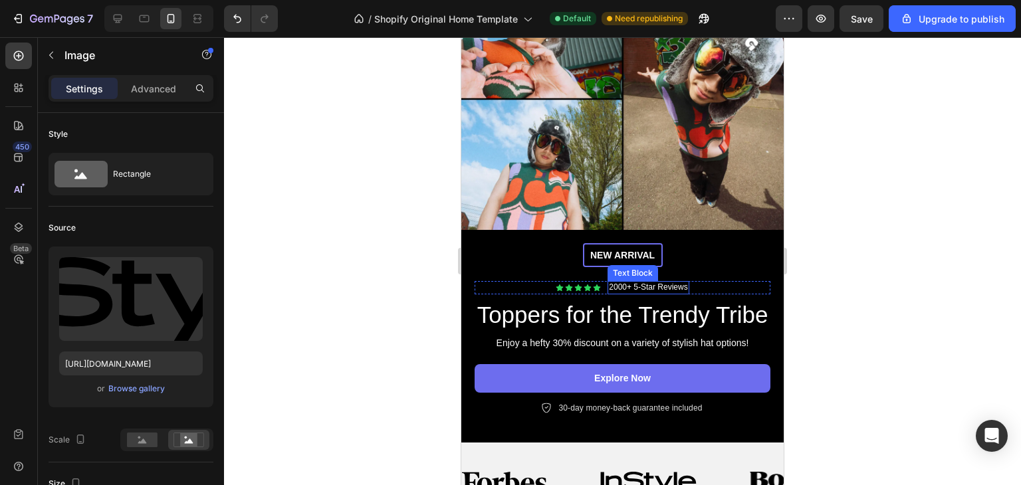
click at [706, 257] on div "New arrival Text [GEOGRAPHIC_DATA] Icon Icon Icon Icon Icon Icon List 2000+ 5-S…" at bounding box center [622, 328] width 296 height 171
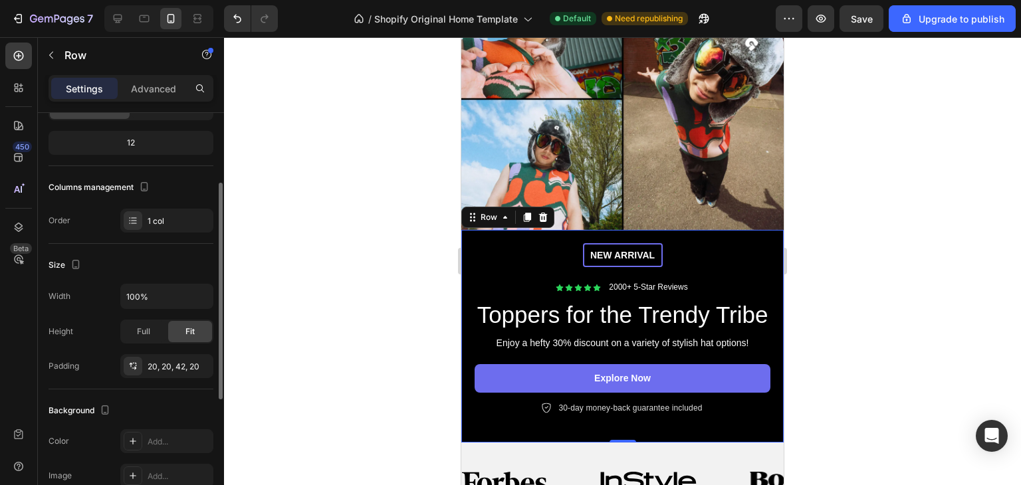
scroll to position [119, 0]
click at [587, 169] on img at bounding box center [622, 99] width 322 height 262
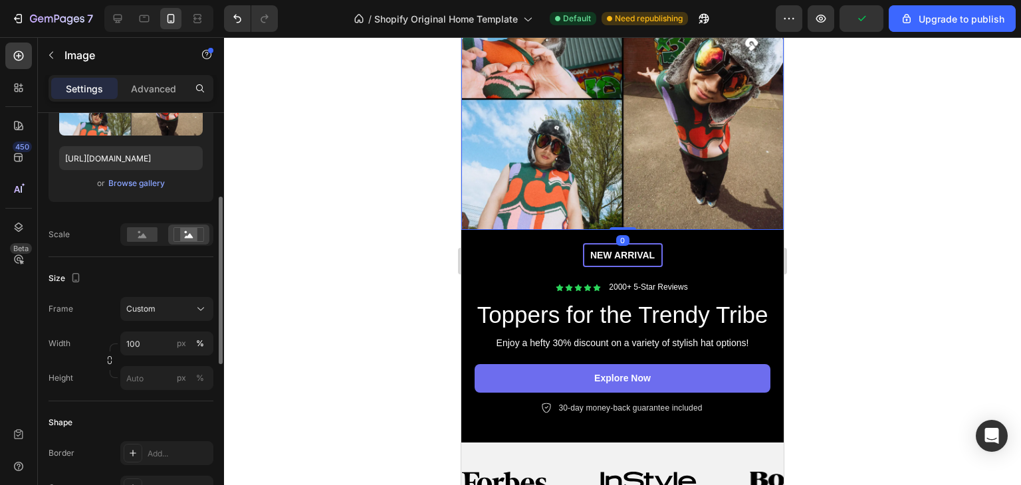
scroll to position [0, 0]
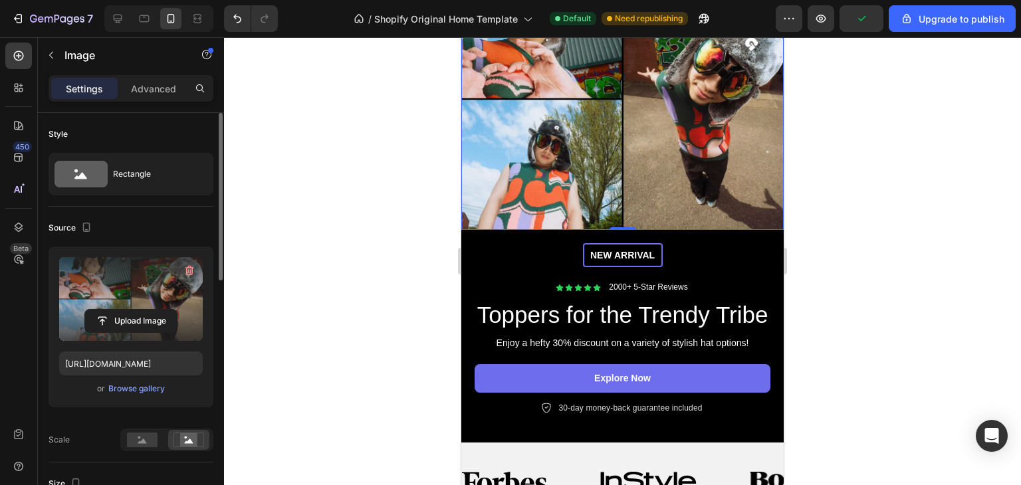
click at [126, 298] on label at bounding box center [131, 299] width 144 height 84
click at [126, 310] on input "file" at bounding box center [131, 321] width 92 height 23
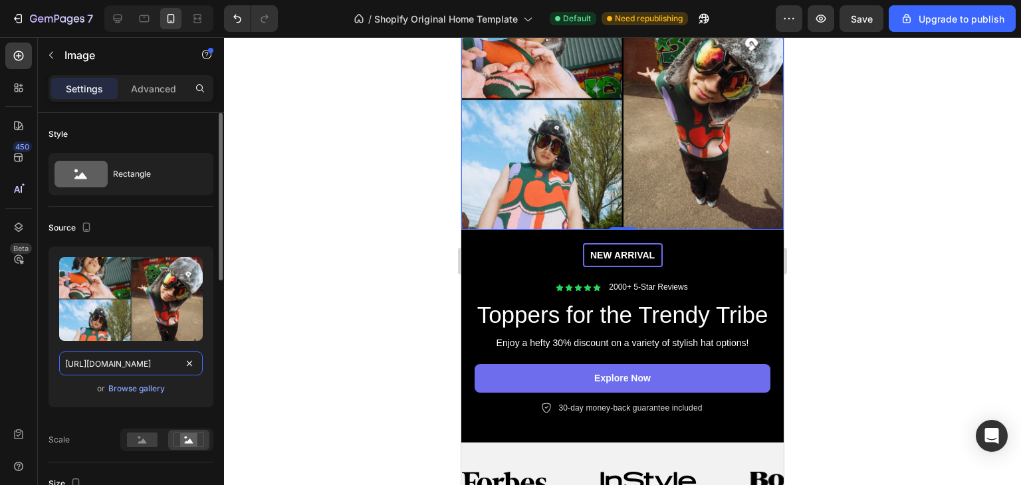
click at [138, 357] on input "[URL][DOMAIN_NAME]" at bounding box center [131, 363] width 144 height 24
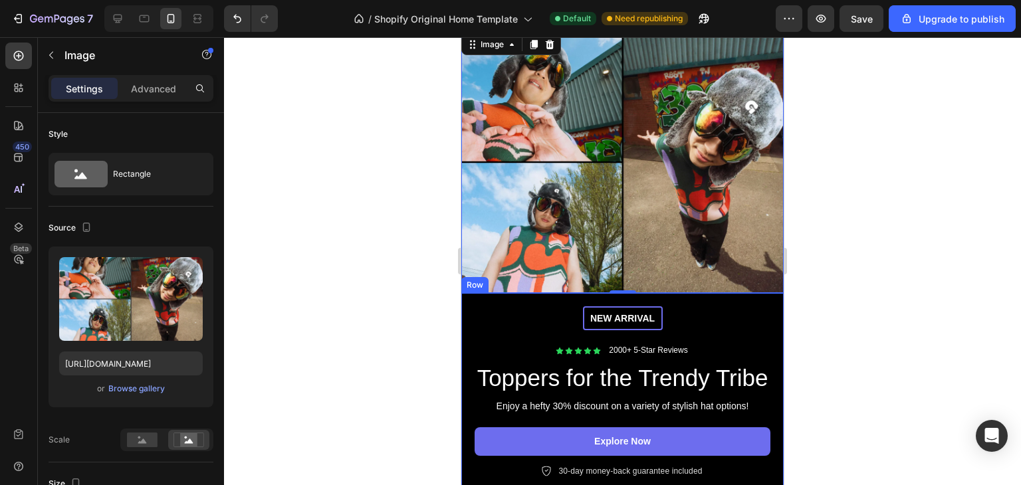
click at [694, 306] on div "New arrival Text [GEOGRAPHIC_DATA] Icon Icon Icon Icon Icon Icon List 2000+ 5-S…" at bounding box center [622, 391] width 296 height 171
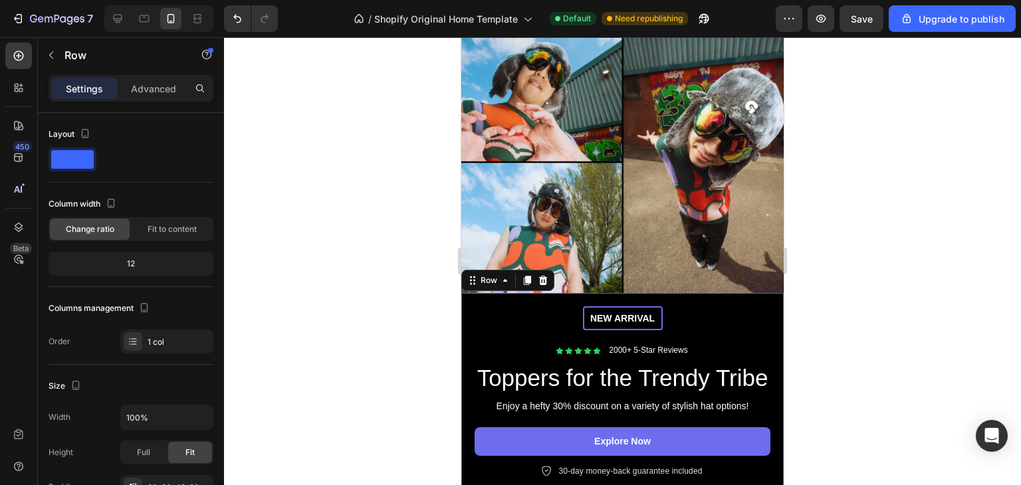
scroll to position [365, 0]
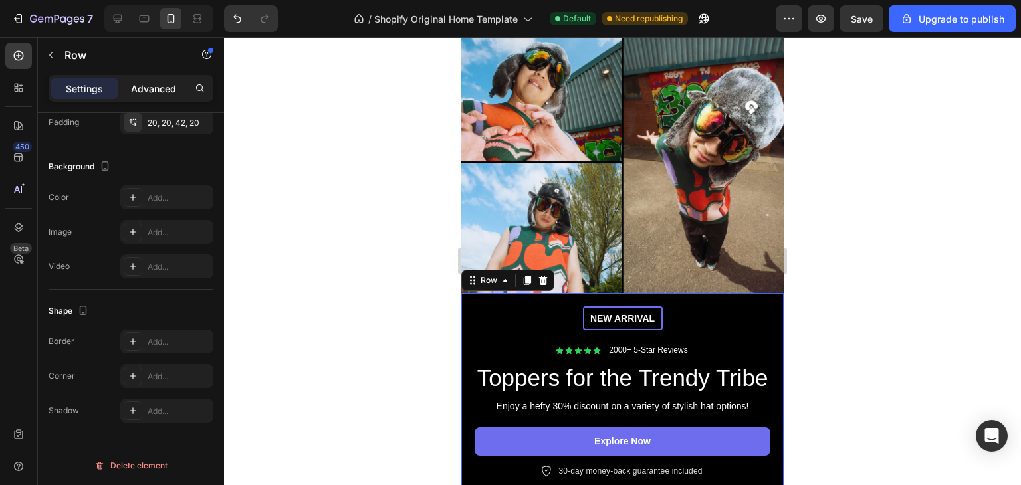
click at [156, 84] on p "Advanced" at bounding box center [153, 89] width 45 height 14
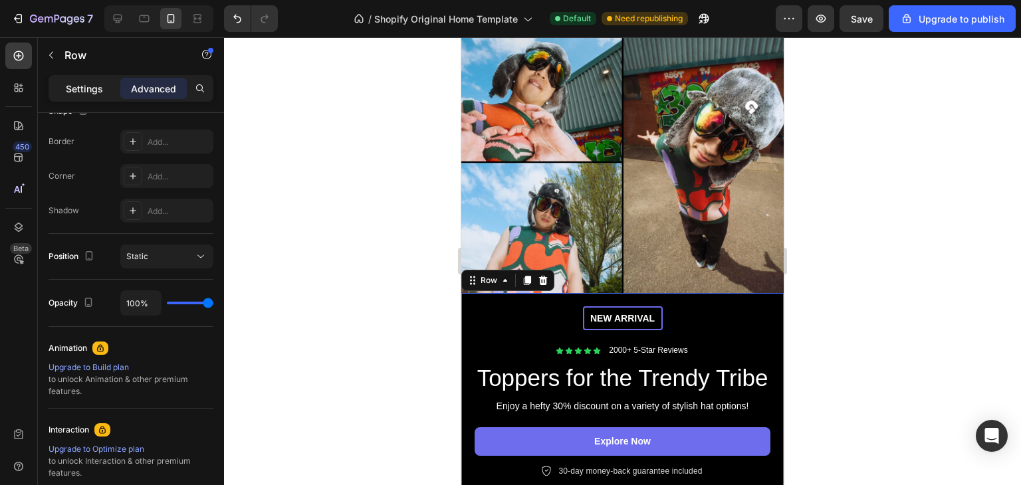
click at [100, 88] on p "Settings" at bounding box center [84, 89] width 37 height 14
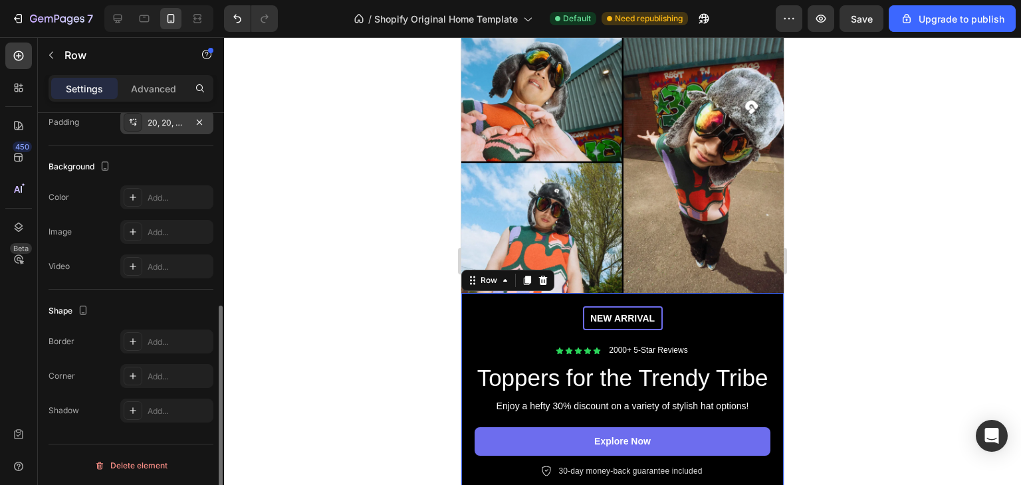
click at [155, 128] on div "20, 20, 42, 20" at bounding box center [166, 122] width 93 height 24
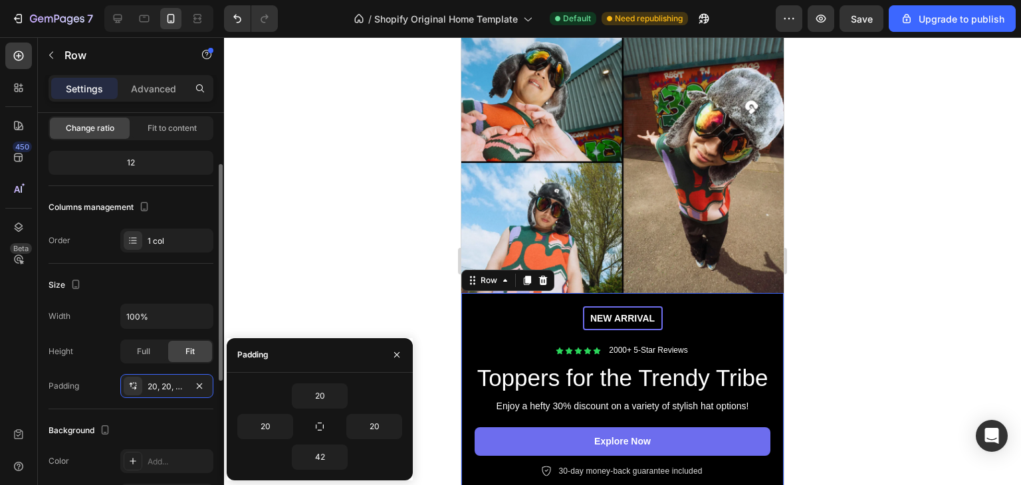
scroll to position [99, 0]
click at [679, 306] on div "New arrival Text [GEOGRAPHIC_DATA] Icon Icon Icon Icon Icon Icon List 2000+ 5-S…" at bounding box center [622, 391] width 296 height 171
click at [628, 312] on p "New arrival" at bounding box center [622, 318] width 77 height 12
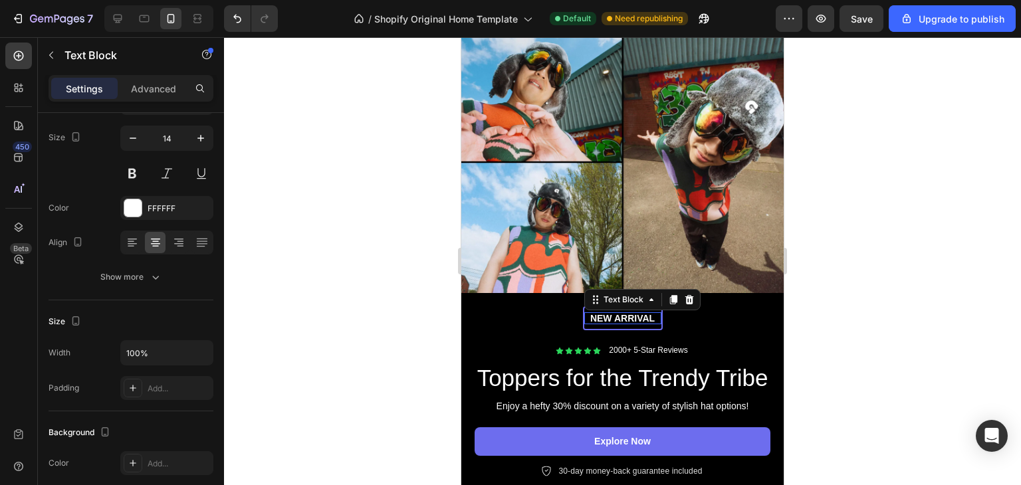
scroll to position [0, 0]
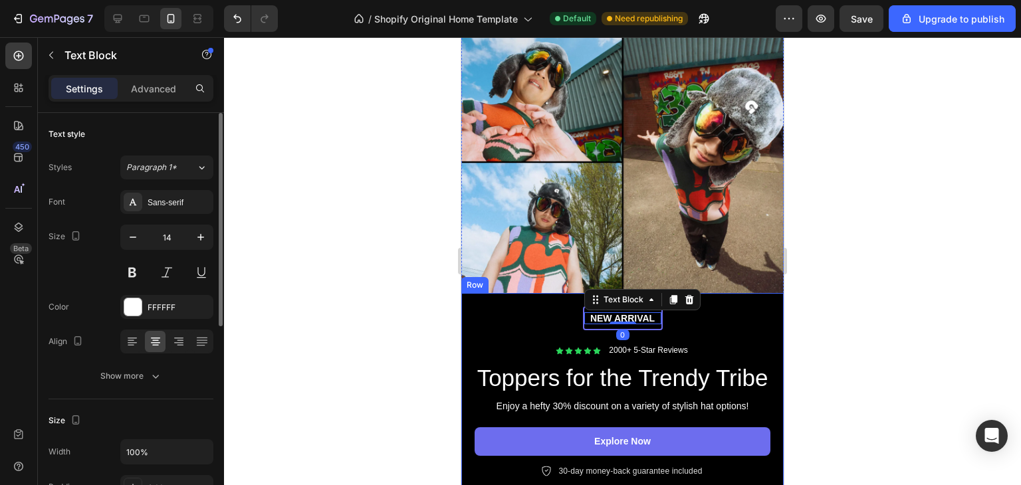
click at [483, 318] on div "New arrival Text Block 0 Row Icon Icon Icon Icon Icon Icon List 2000+ 5-Star Re…" at bounding box center [622, 391] width 296 height 171
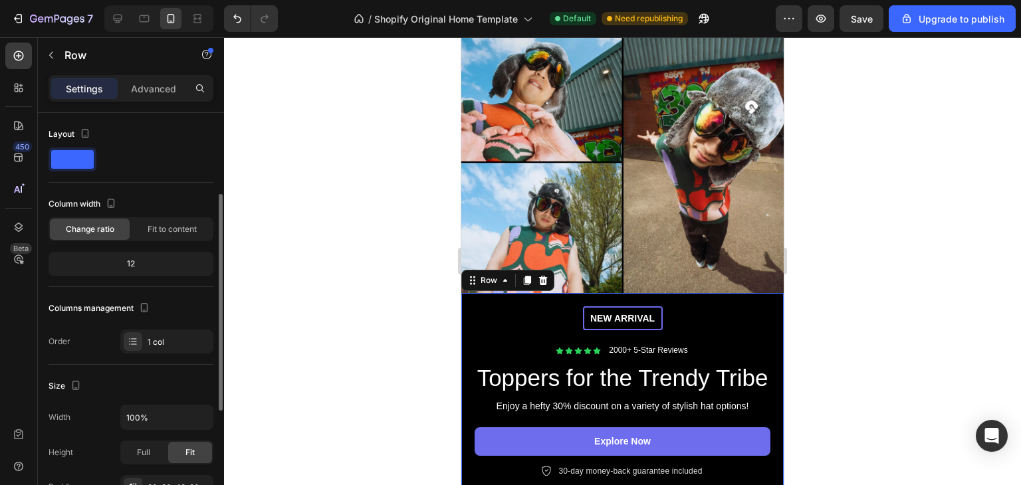
scroll to position [365, 0]
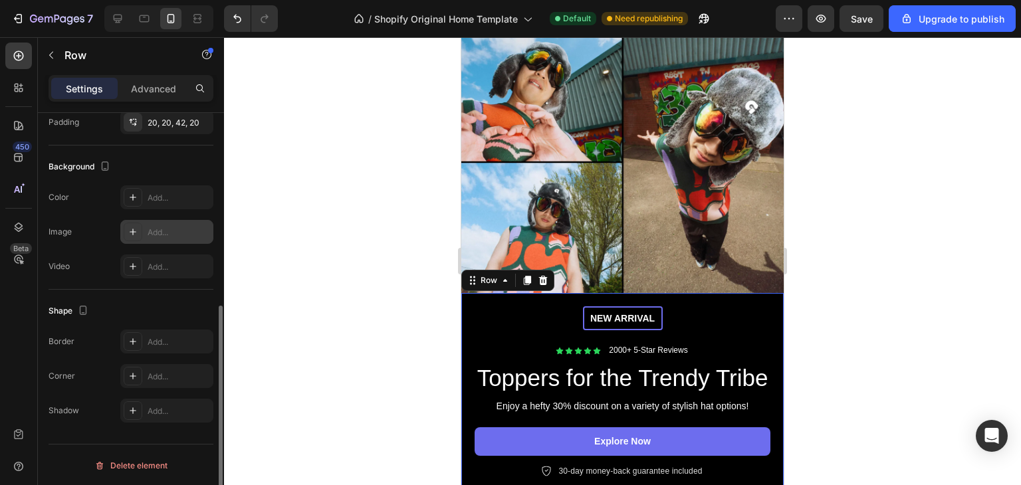
click at [155, 233] on div "Add..." at bounding box center [178, 233] width 62 height 12
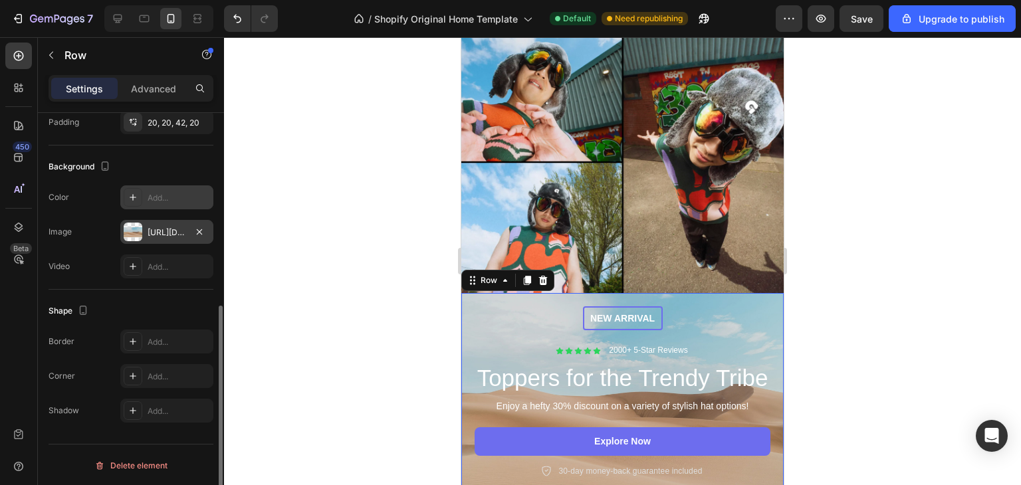
click at [161, 200] on div "Add..." at bounding box center [178, 198] width 62 height 12
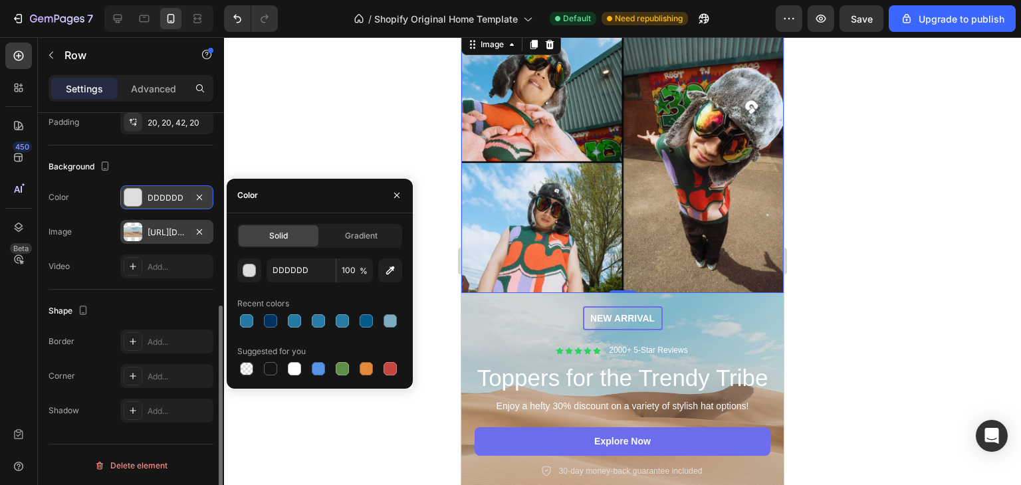
click at [549, 191] on img at bounding box center [622, 162] width 322 height 262
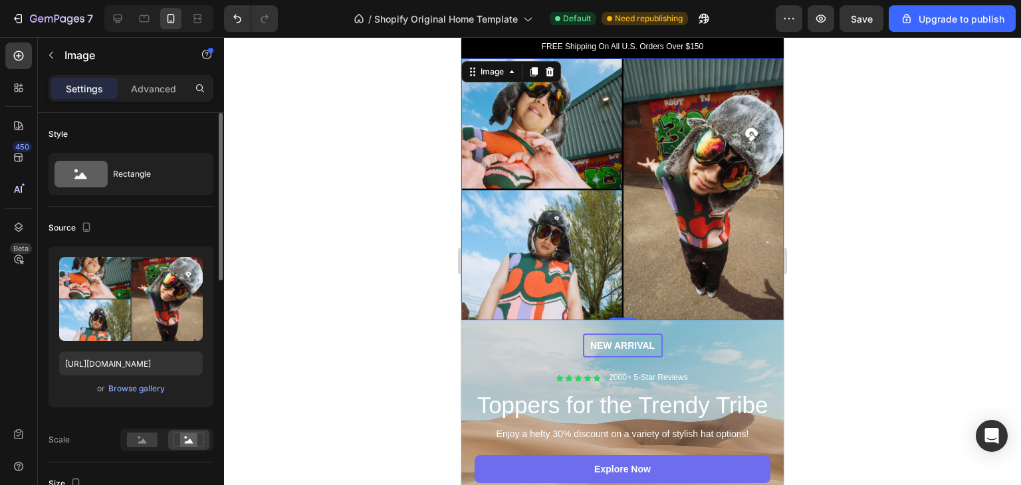
scroll to position [128, 0]
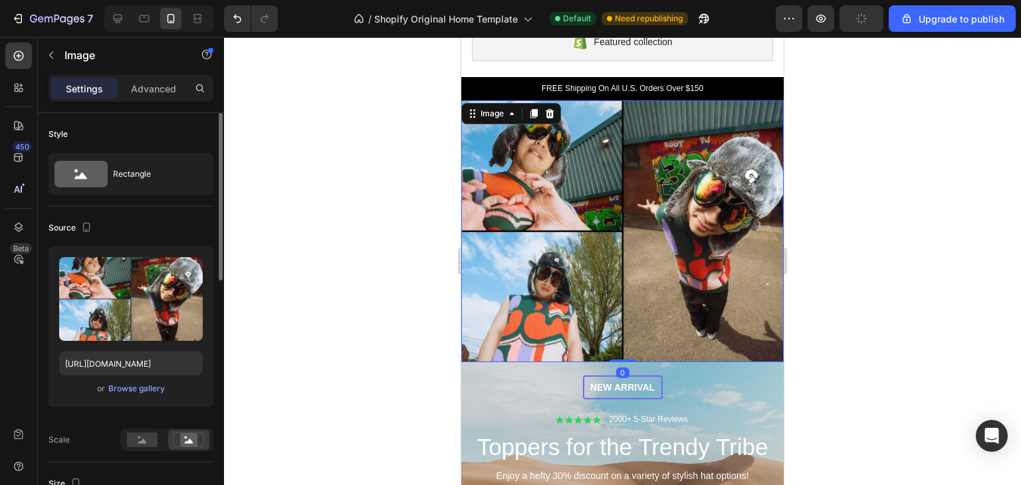
drag, startPoint x: 622, startPoint y: 349, endPoint x: 633, endPoint y: 286, distance: 64.1
click at [633, 286] on div "Image 0" at bounding box center [622, 231] width 322 height 262
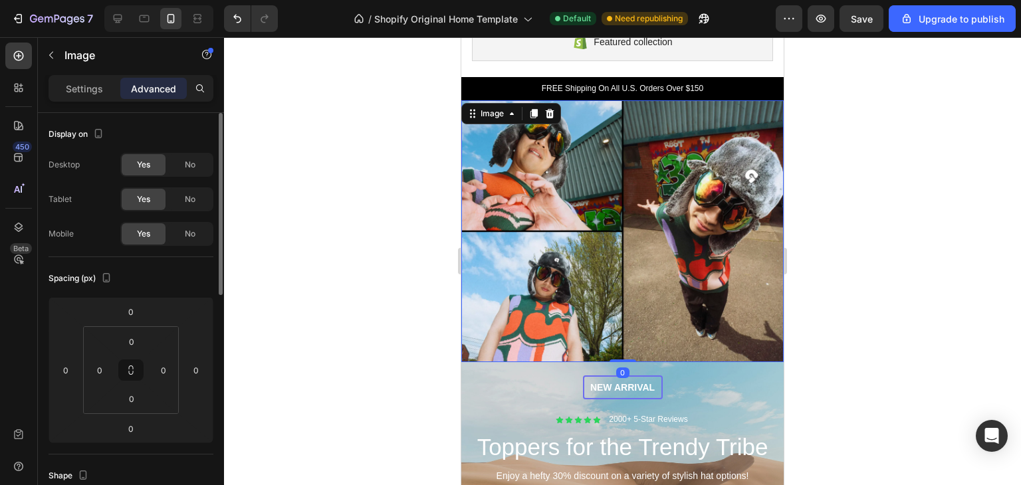
drag, startPoint x: 616, startPoint y: 349, endPoint x: 638, endPoint y: 325, distance: 32.9
click at [638, 325] on div "Image 0" at bounding box center [622, 231] width 322 height 262
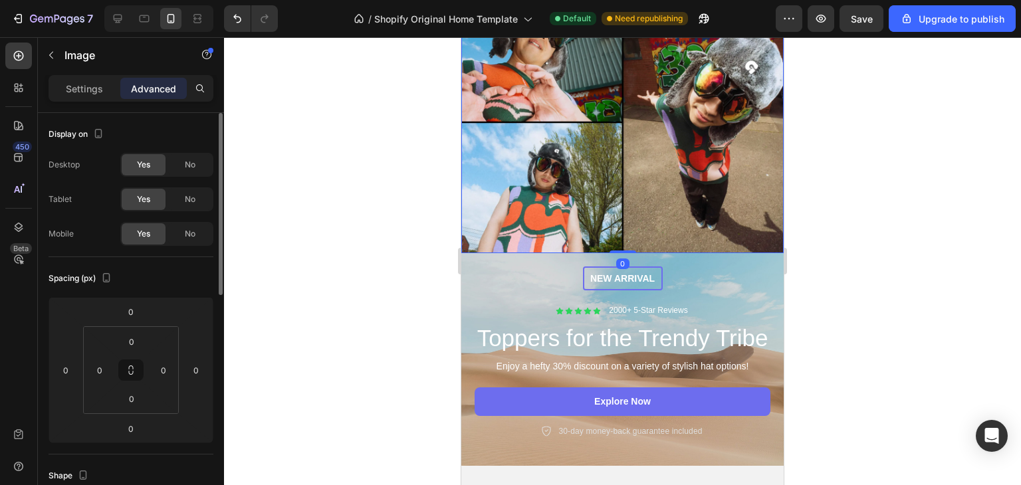
scroll to position [241, 0]
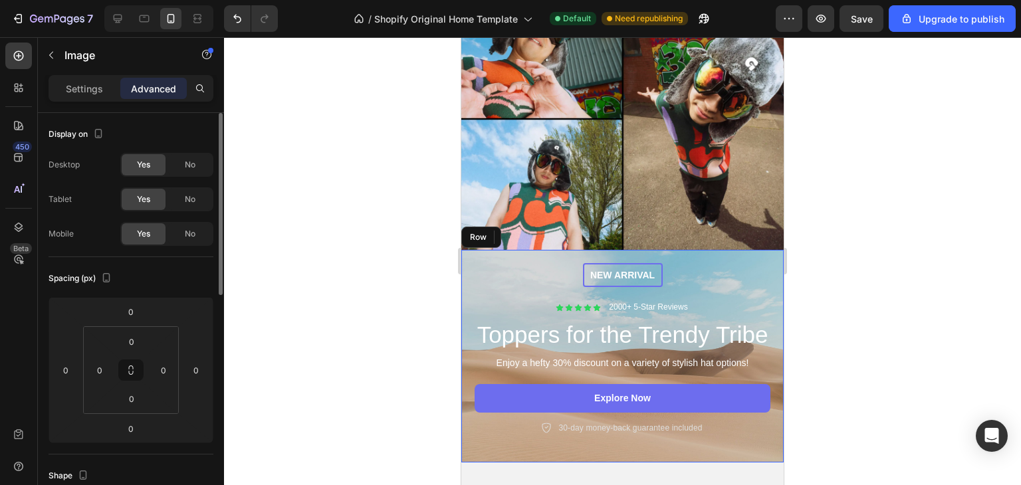
click at [683, 272] on div "New arrival Text [GEOGRAPHIC_DATA] Icon Icon Icon Icon Icon Icon List 2000+ 5-S…" at bounding box center [622, 348] width 296 height 171
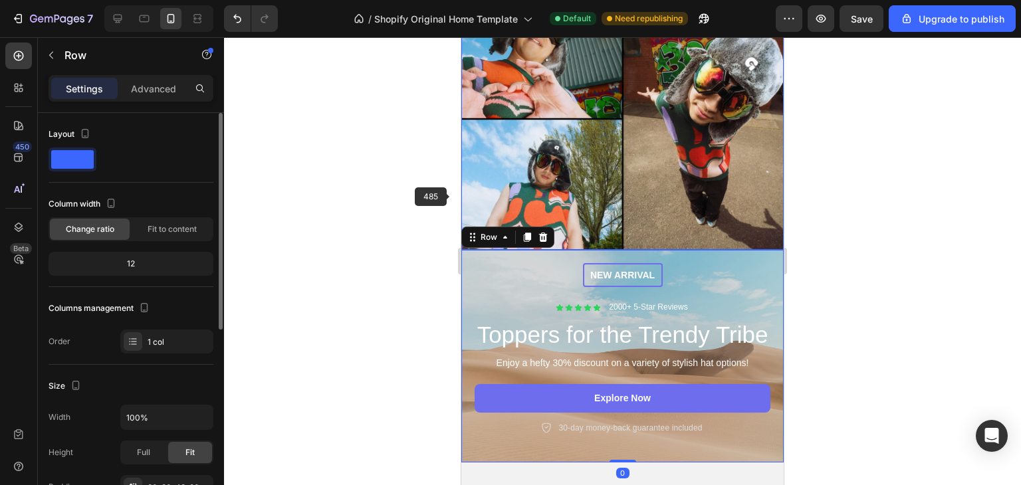
click at [598, 159] on img at bounding box center [622, 119] width 322 height 262
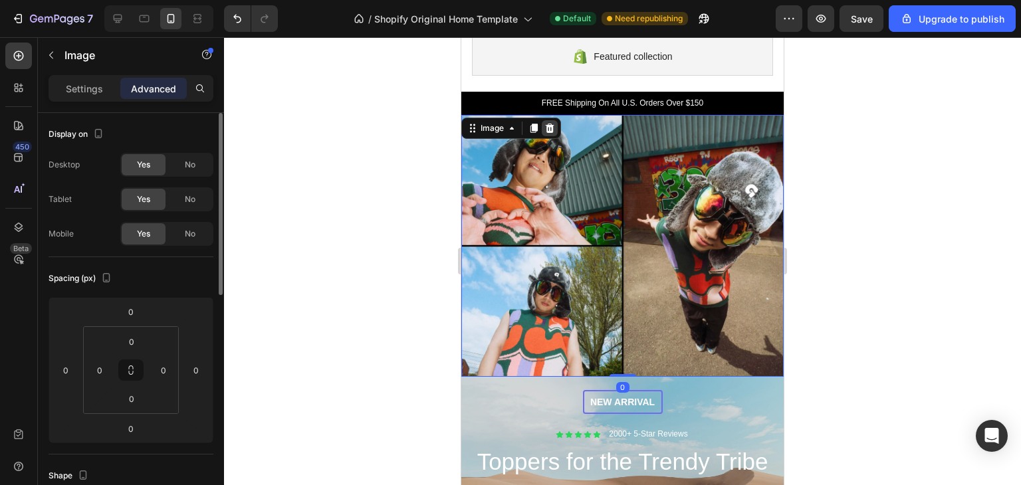
scroll to position [113, 0]
click at [553, 128] on icon at bounding box center [549, 129] width 11 height 11
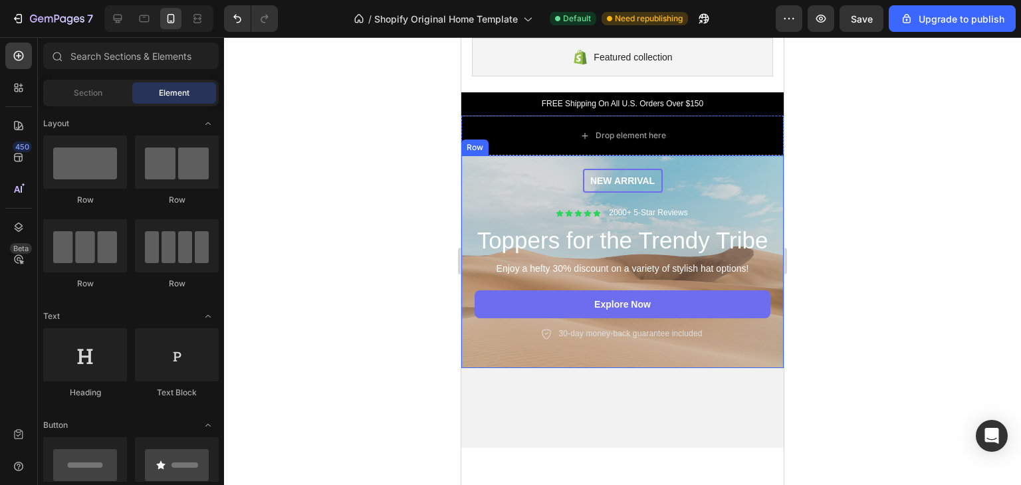
click at [534, 178] on div "New arrival Text [GEOGRAPHIC_DATA] Icon Icon Icon Icon Icon Icon List 2000+ 5-S…" at bounding box center [622, 254] width 296 height 171
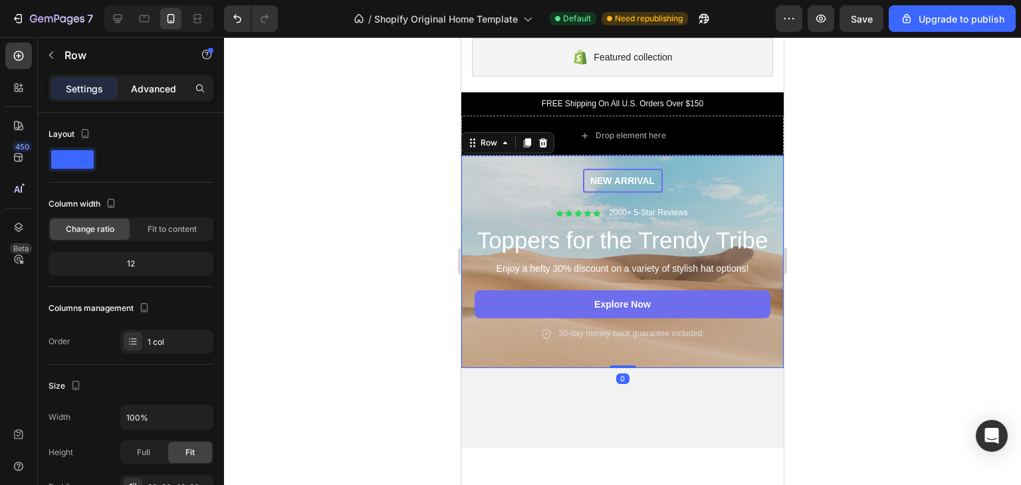
click at [150, 88] on p "Advanced" at bounding box center [153, 89] width 45 height 14
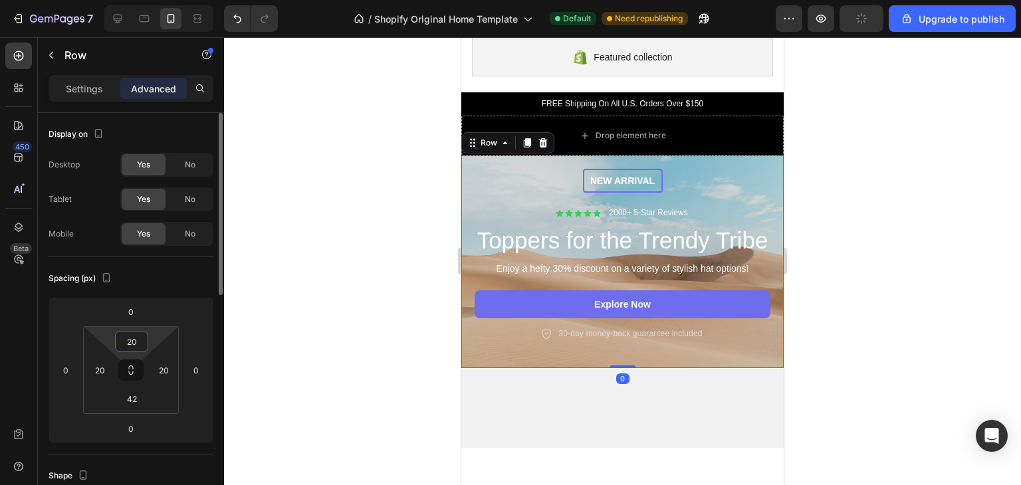
click at [136, 333] on input "20" at bounding box center [131, 342] width 27 height 20
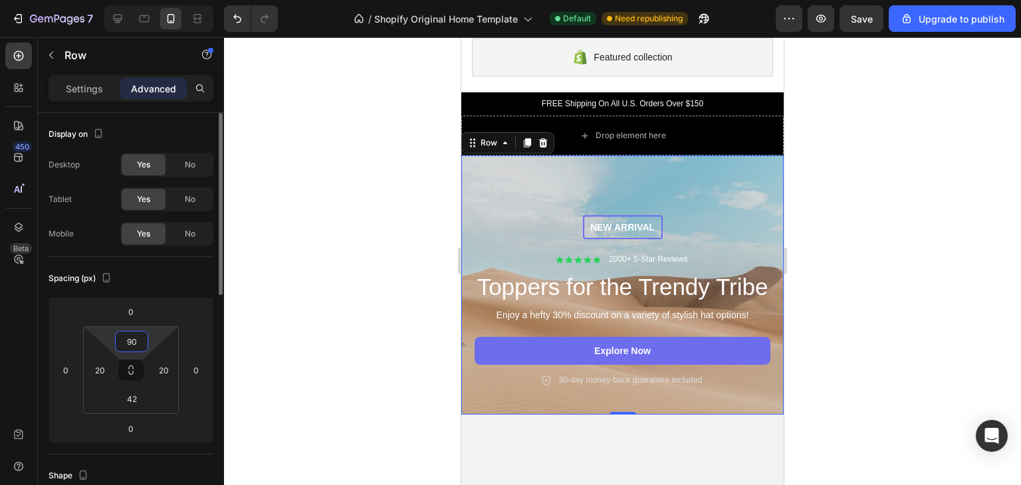
type input "9"
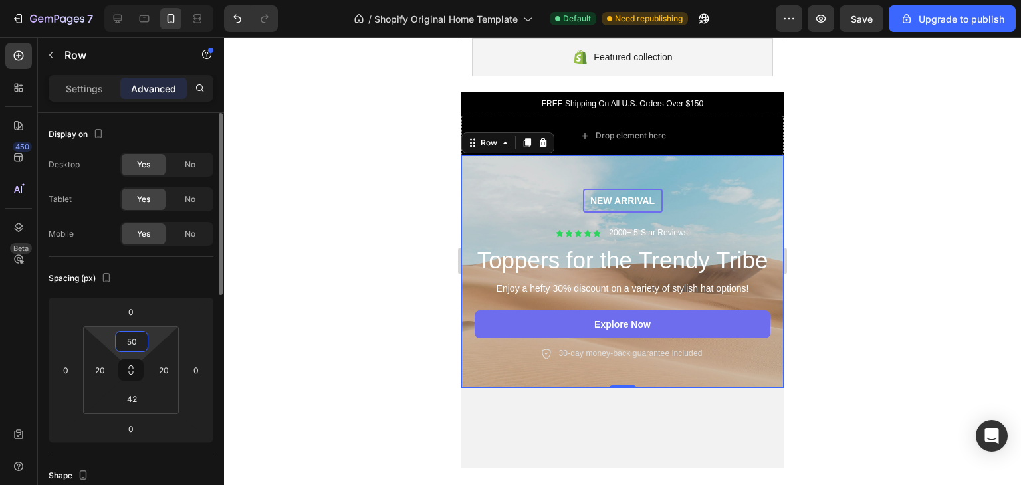
type input "500"
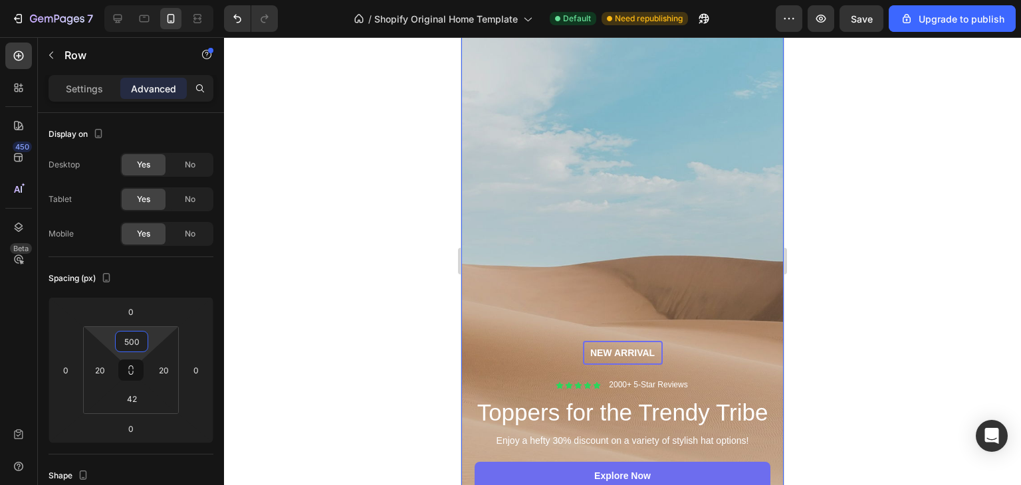
scroll to position [262, 0]
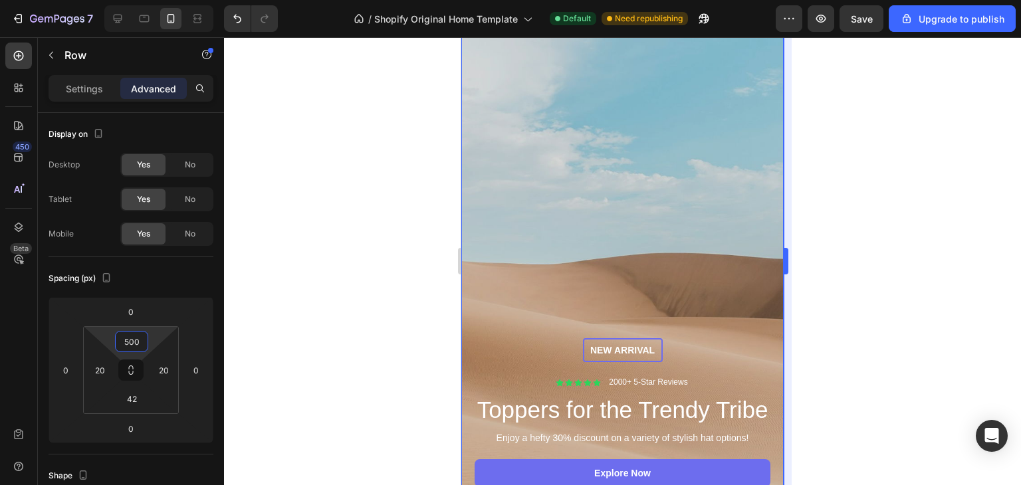
click at [847, 266] on div at bounding box center [622, 261] width 797 height 448
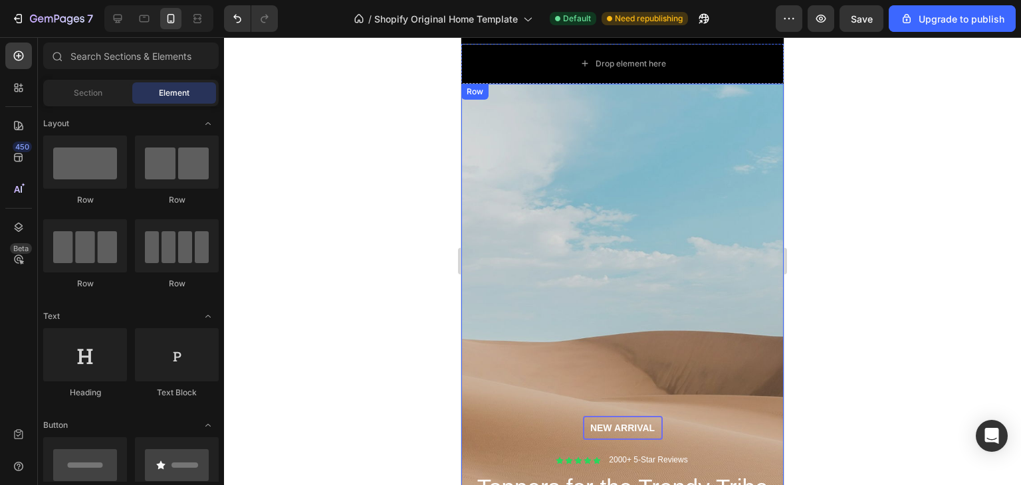
scroll to position [193, 0]
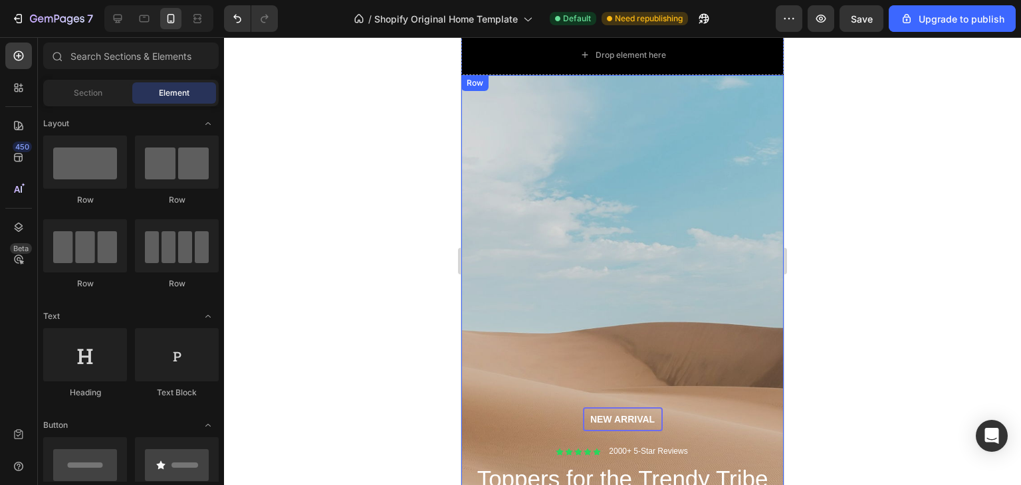
click at [630, 196] on div "New arrival Text [GEOGRAPHIC_DATA] Icon Icon Icon Icon Icon Icon List 2000+ 5-S…" at bounding box center [622, 341] width 322 height 532
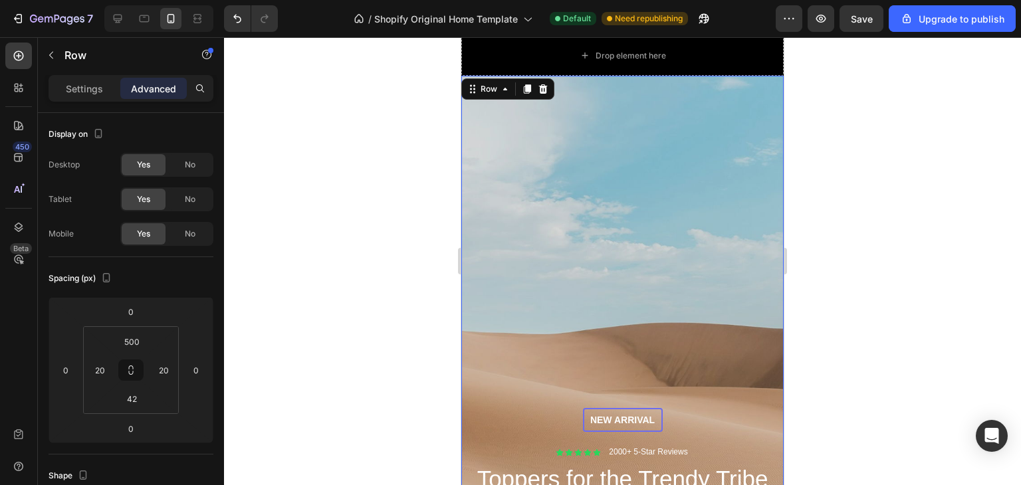
scroll to position [7, 0]
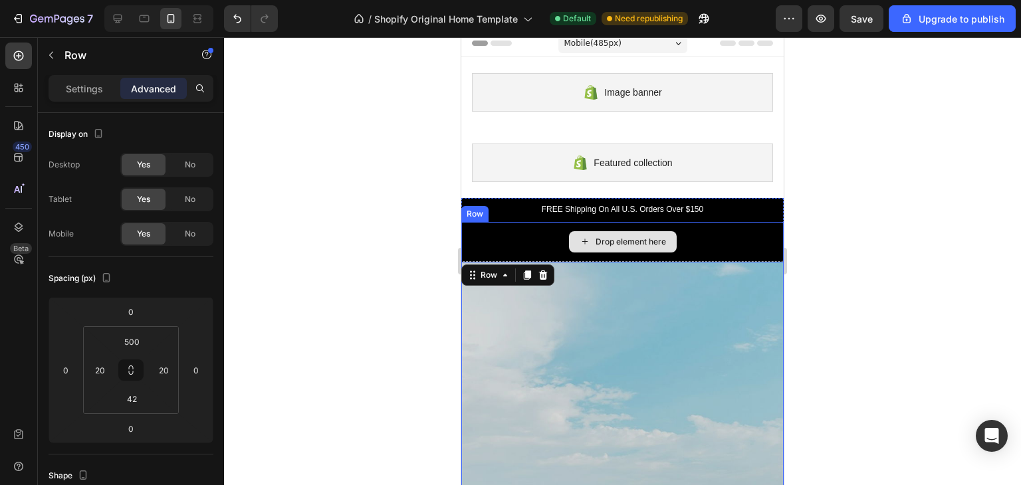
click at [700, 232] on div "Drop element here" at bounding box center [622, 242] width 322 height 40
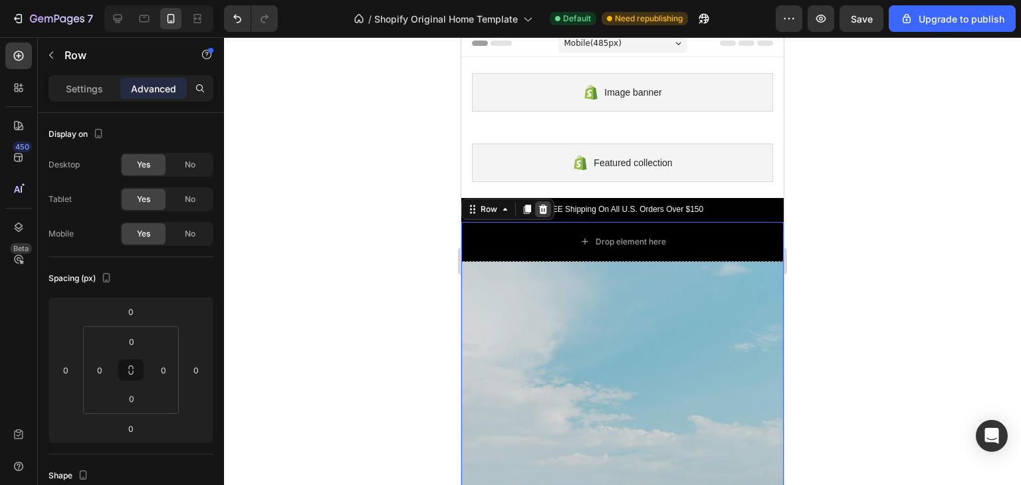
click at [547, 209] on icon at bounding box center [542, 209] width 11 height 11
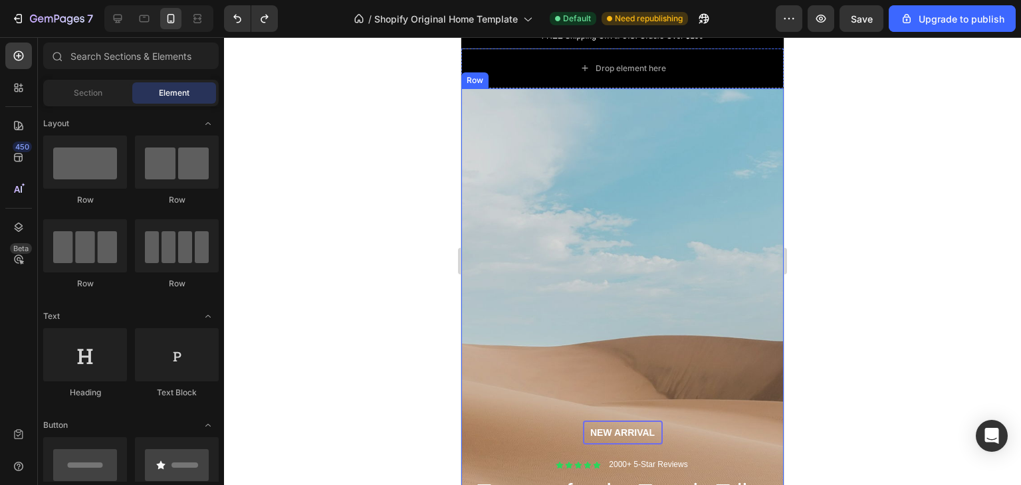
scroll to position [363, 0]
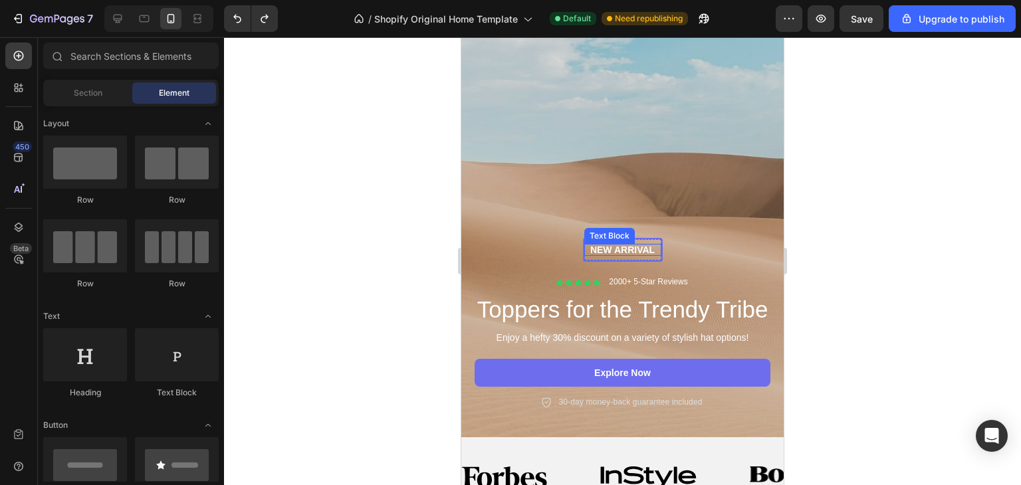
click at [615, 248] on p "New arrival" at bounding box center [622, 250] width 77 height 12
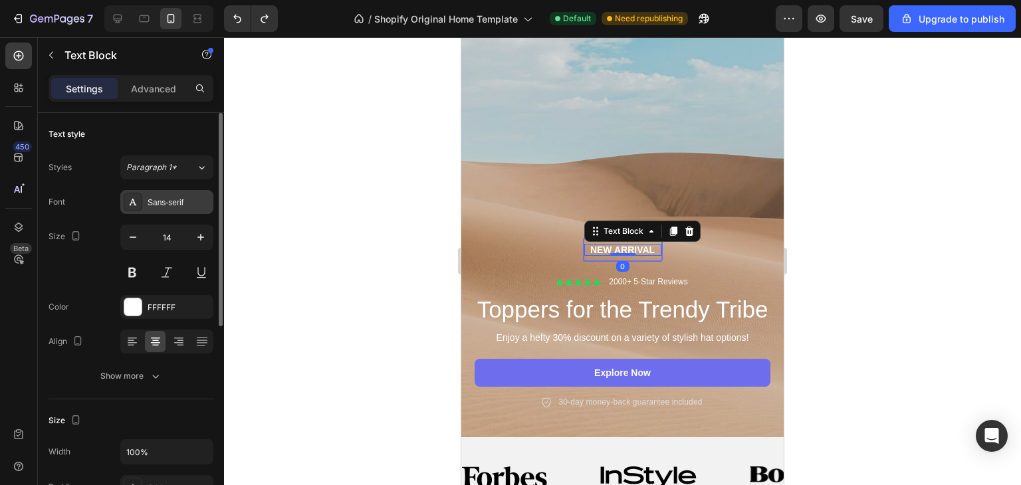
click at [165, 203] on div "Sans-serif" at bounding box center [178, 203] width 62 height 12
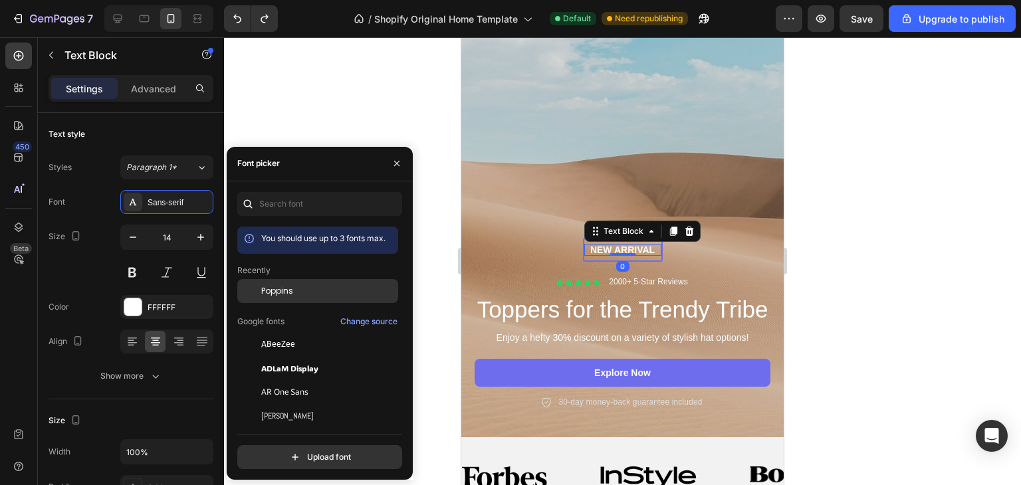
click at [286, 288] on span "Poppins" at bounding box center [277, 291] width 32 height 12
click at [601, 247] on p "New arrival" at bounding box center [622, 250] width 77 height 12
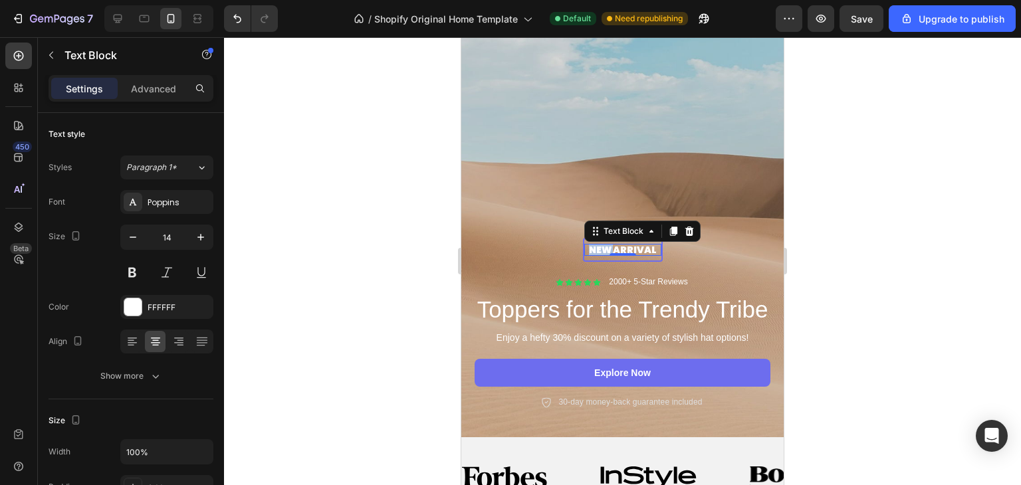
click at [601, 247] on p "New arrival" at bounding box center [622, 250] width 77 height 12
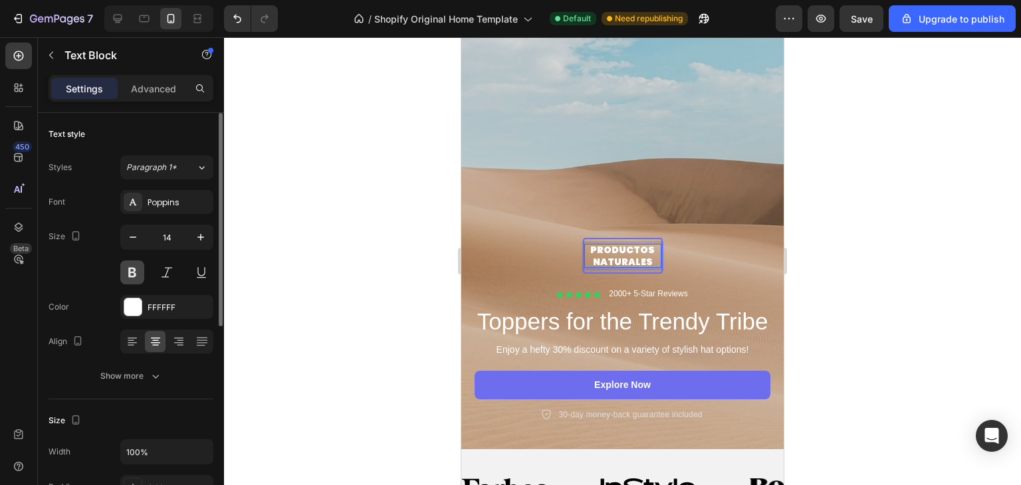
click at [138, 268] on button at bounding box center [132, 272] width 24 height 24
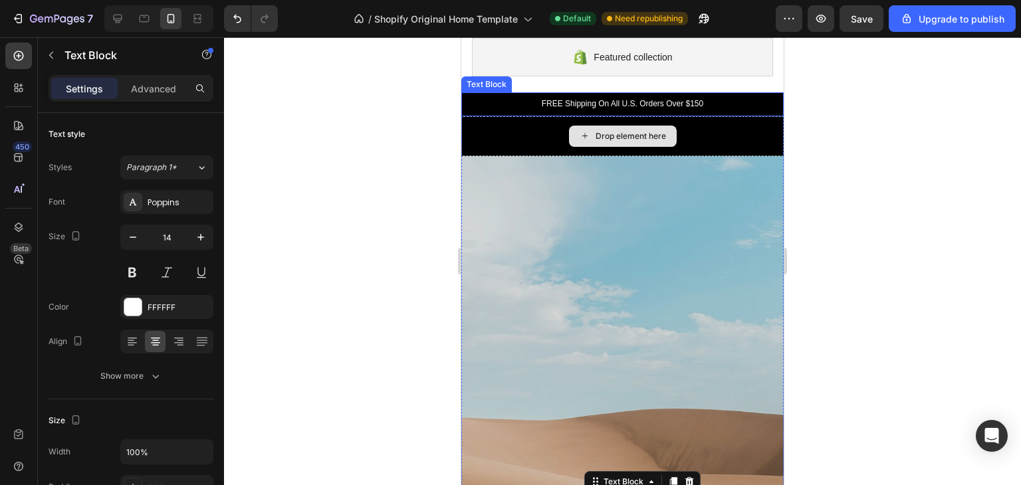
scroll to position [43, 0]
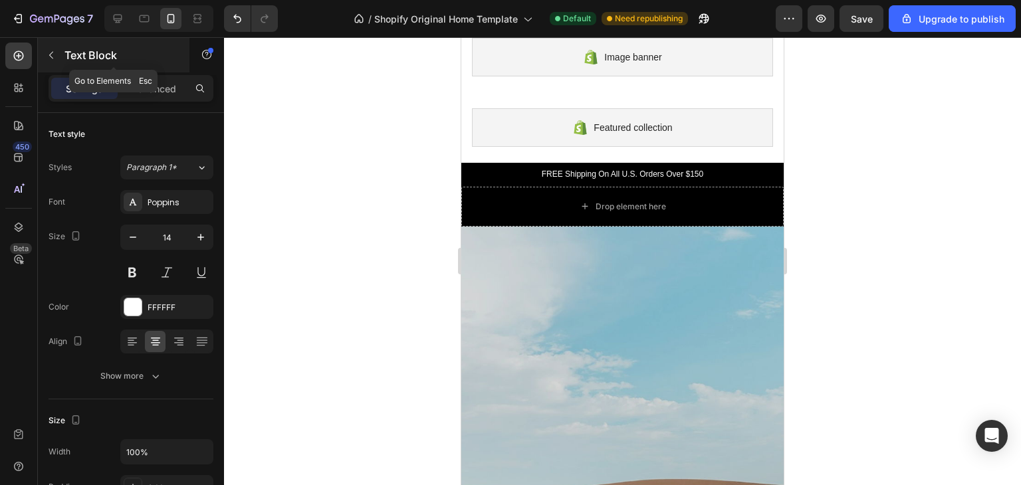
click at [58, 59] on button "button" at bounding box center [51, 55] width 21 height 21
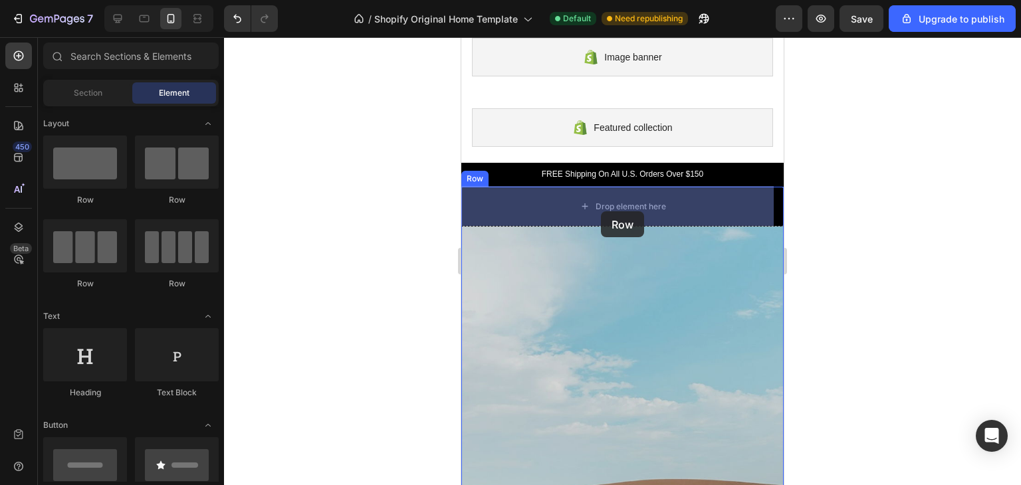
drag, startPoint x: 702, startPoint y: 230, endPoint x: 601, endPoint y: 211, distance: 102.7
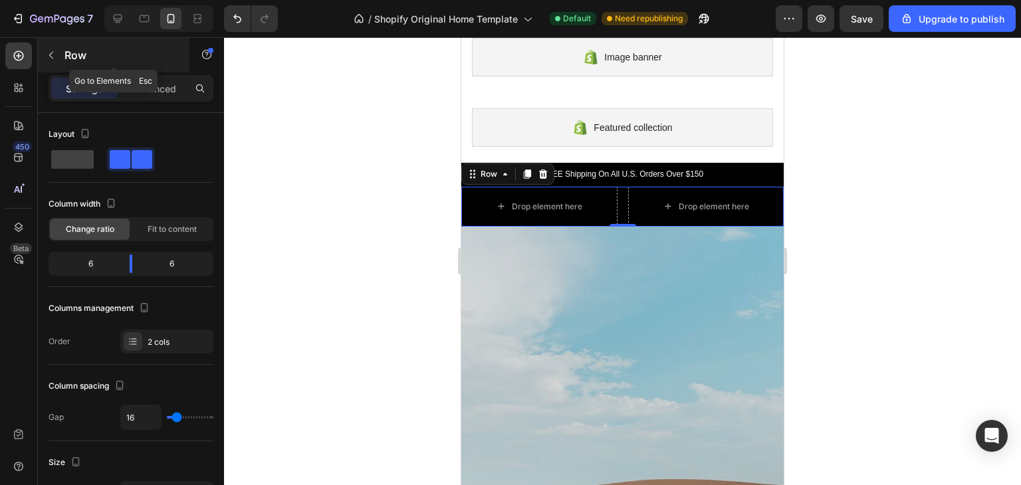
click at [54, 56] on icon "button" at bounding box center [51, 55] width 11 height 11
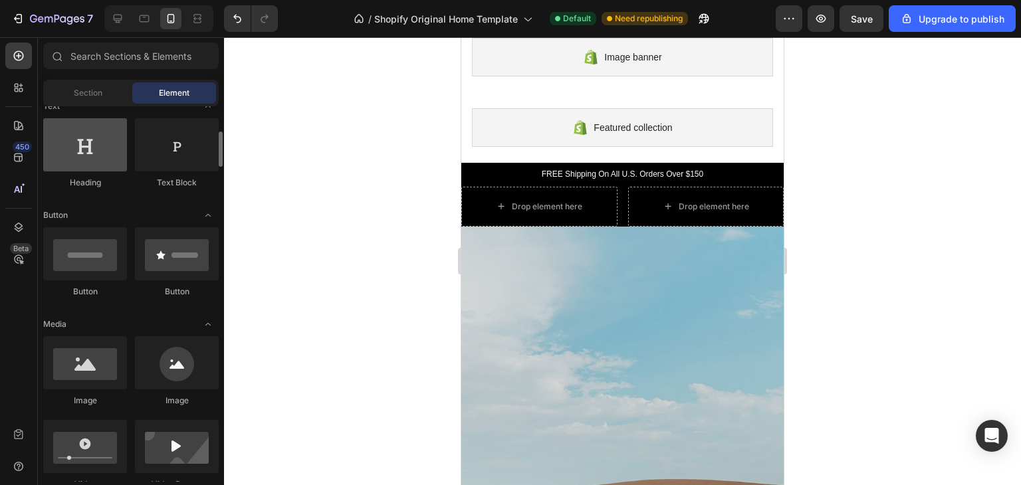
scroll to position [217, 0]
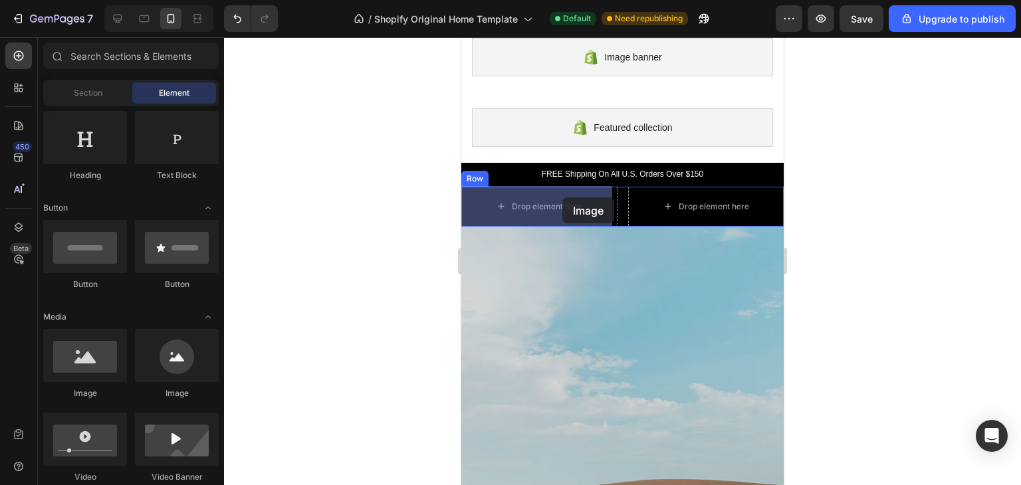
drag, startPoint x: 681, startPoint y: 349, endPoint x: 546, endPoint y: 203, distance: 198.9
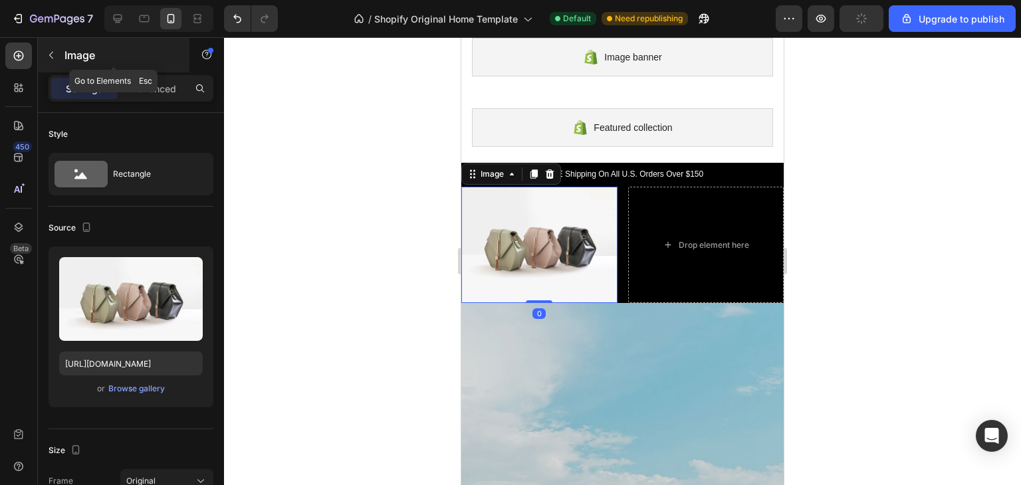
click at [52, 56] on icon "button" at bounding box center [51, 55] width 11 height 11
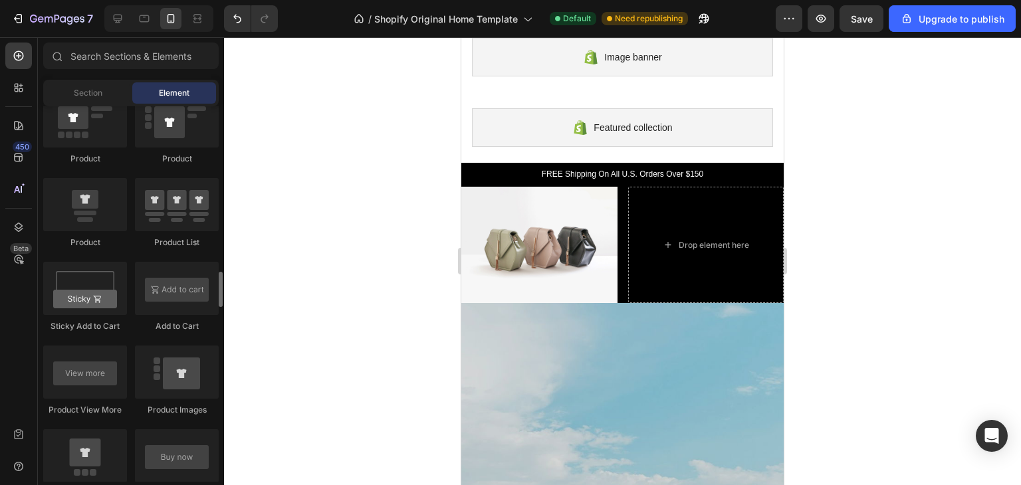
scroll to position [1733, 0]
